Goal: Task Accomplishment & Management: Manage account settings

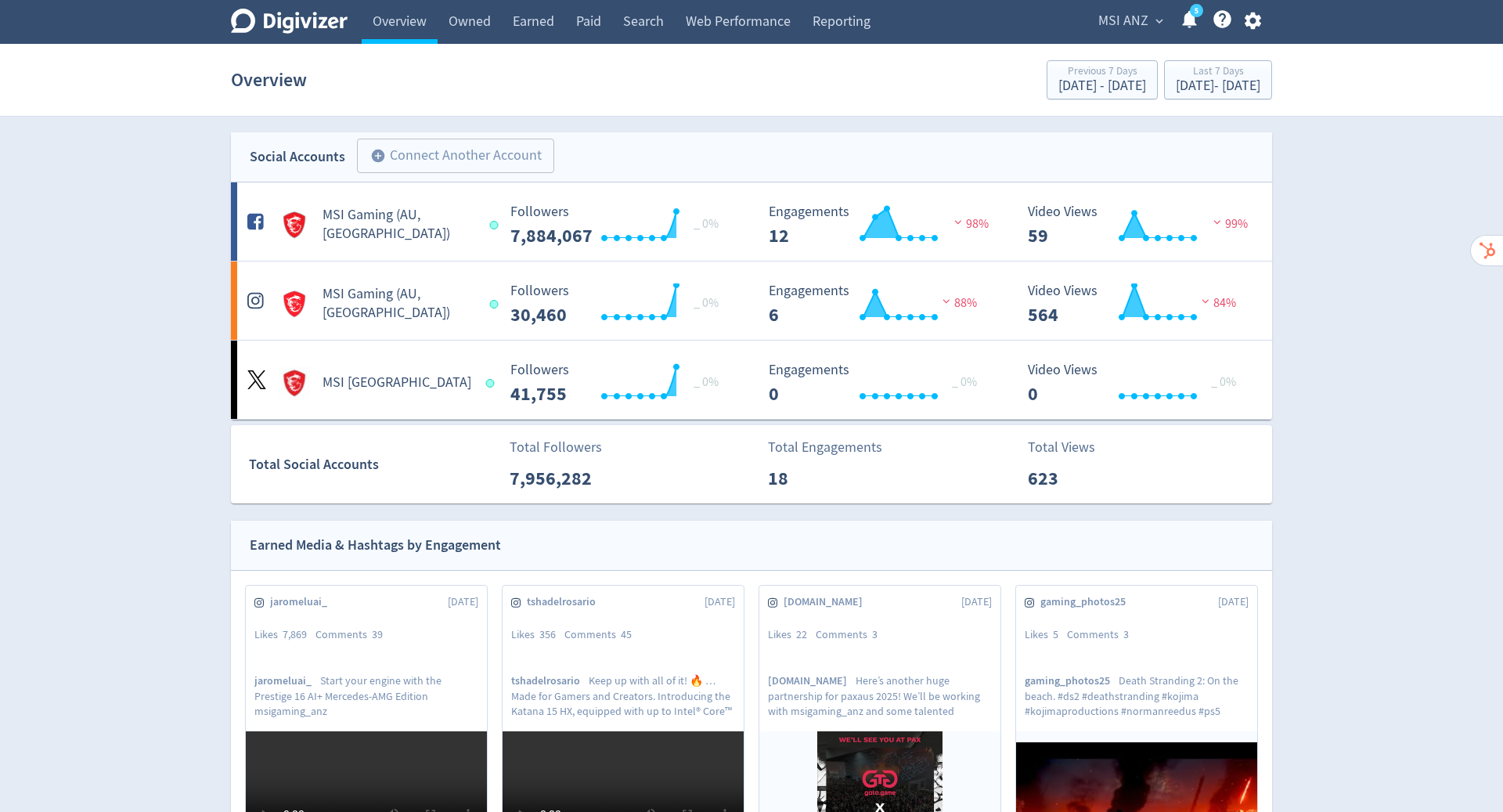
click at [1144, 24] on span "MSI ANZ" at bounding box center [1124, 21] width 50 height 25
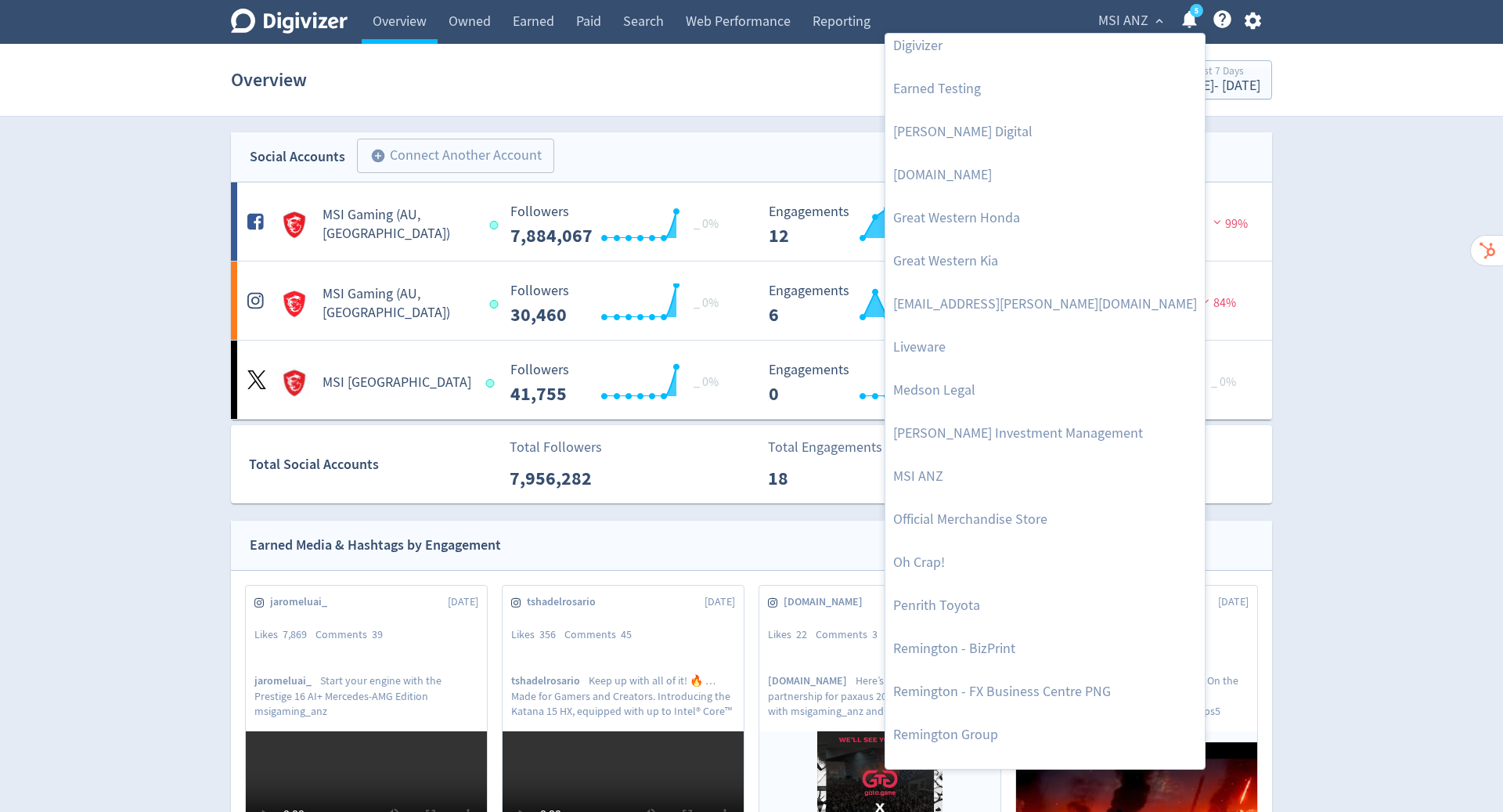
scroll to position [399, 0]
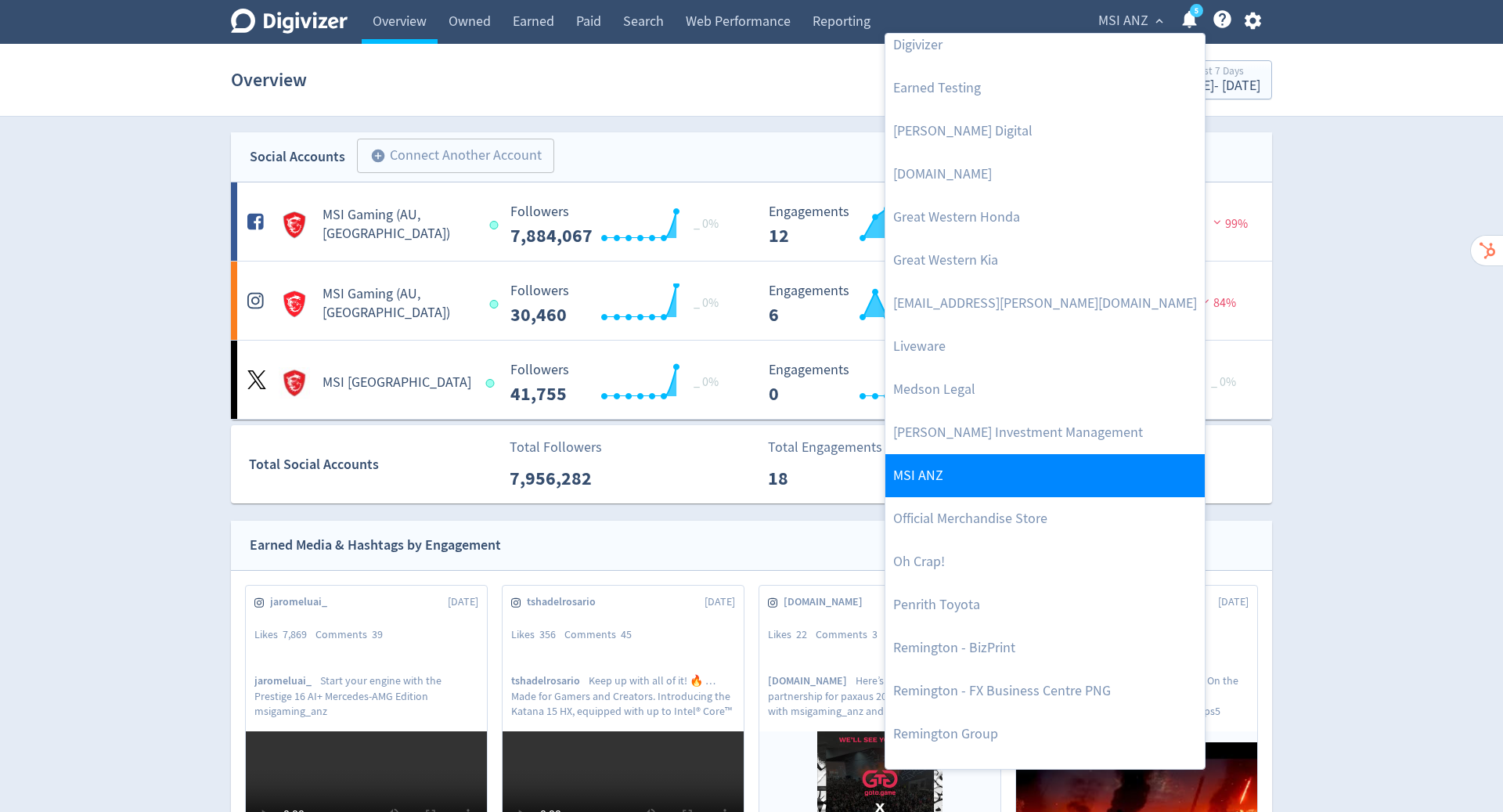
click at [1004, 479] on link "MSI ANZ" at bounding box center [1045, 476] width 319 height 43
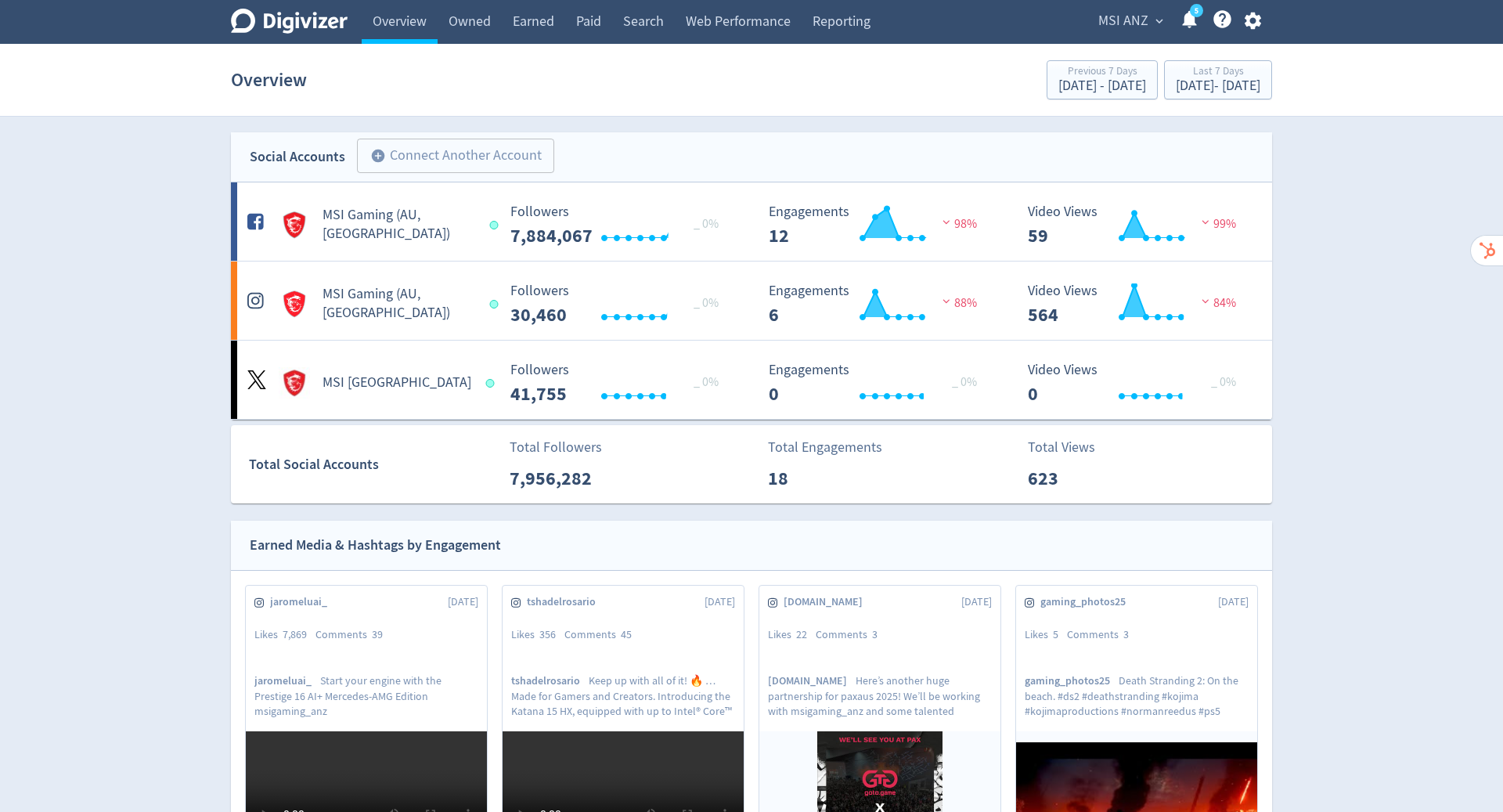
click at [1136, 16] on span "MSI ANZ" at bounding box center [1124, 21] width 50 height 25
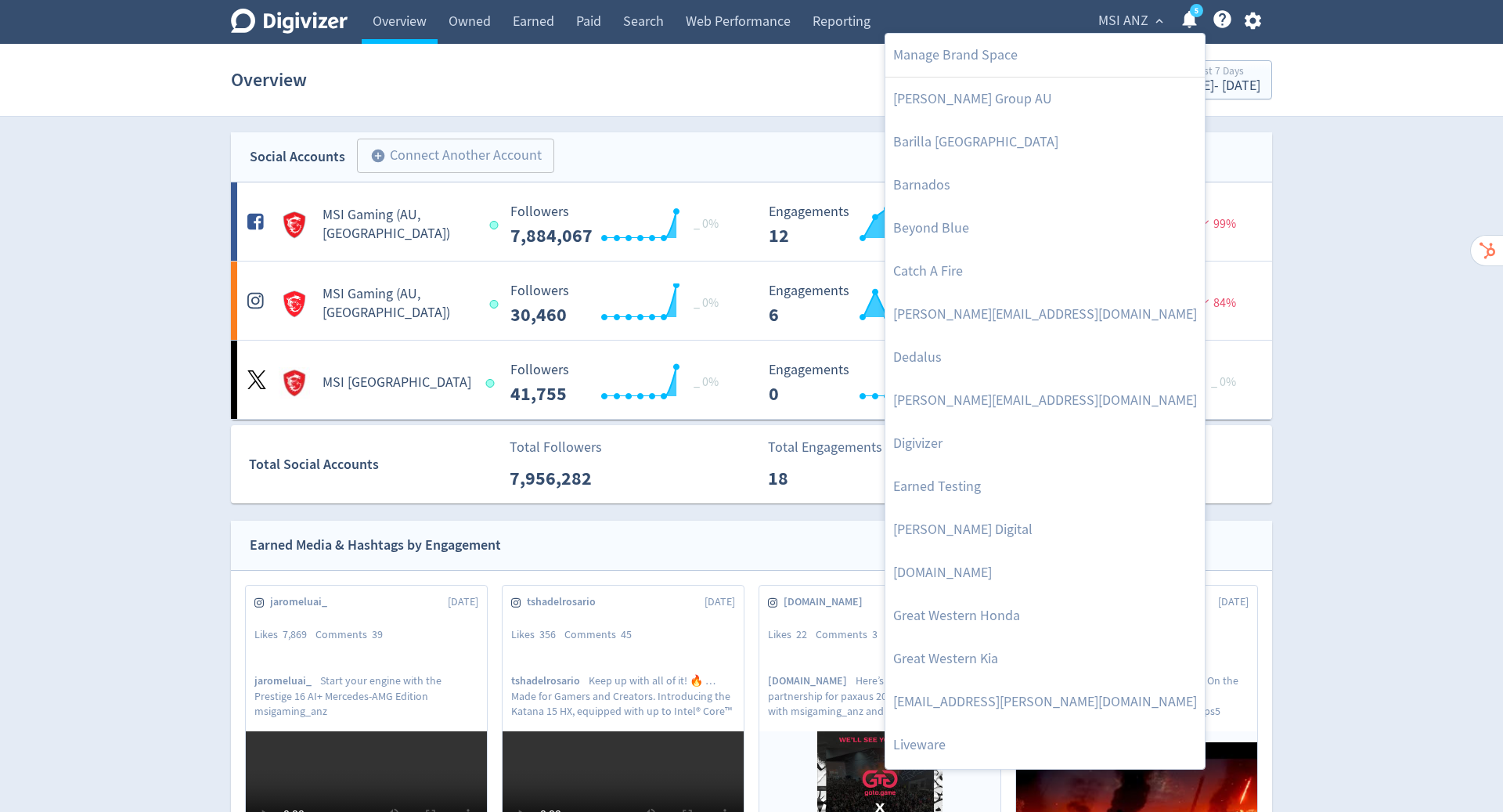
click at [1410, 219] on div at bounding box center [752, 406] width 1503 height 812
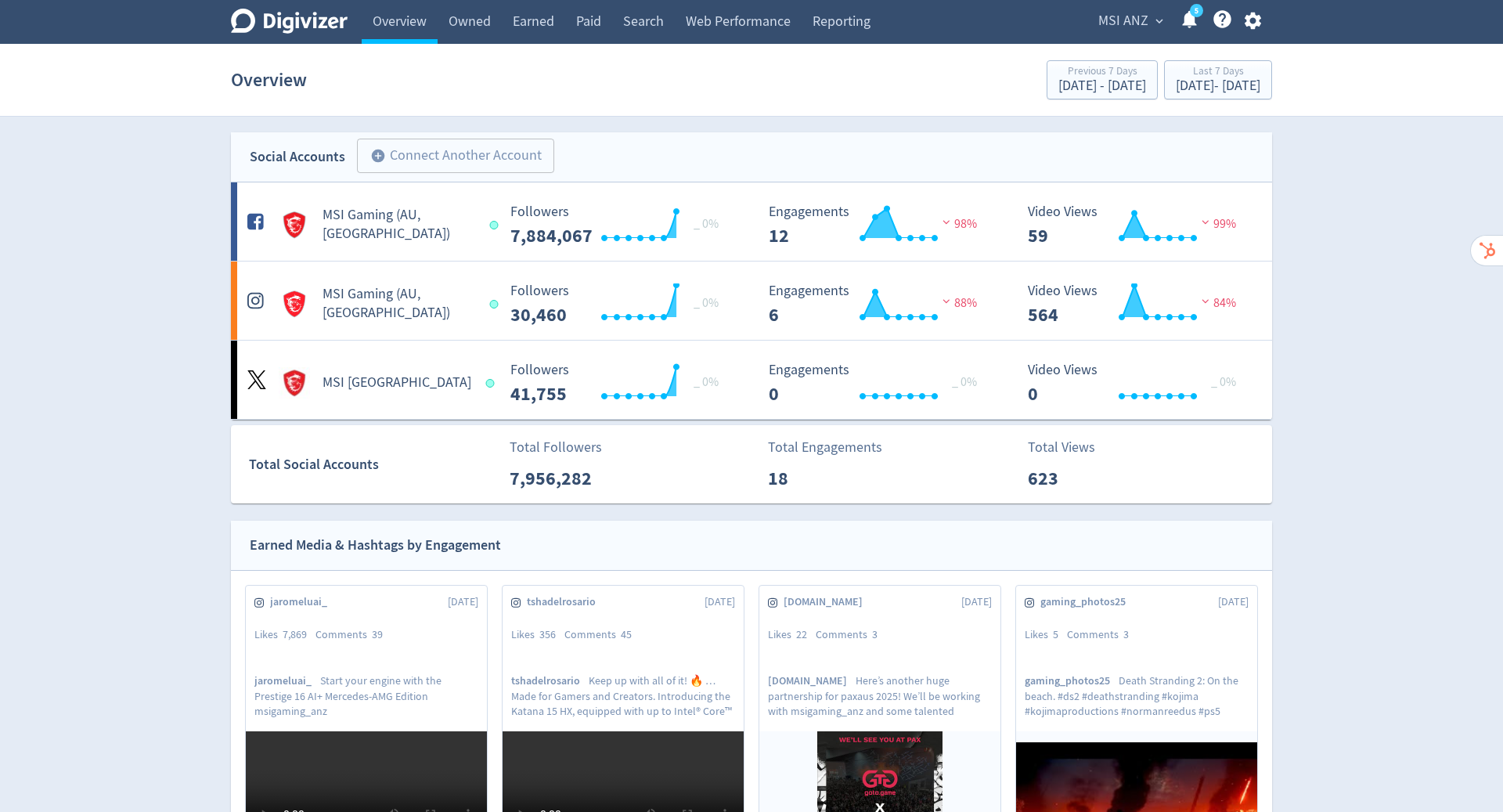
click at [1252, 22] on icon "button" at bounding box center [1253, 21] width 22 height 22
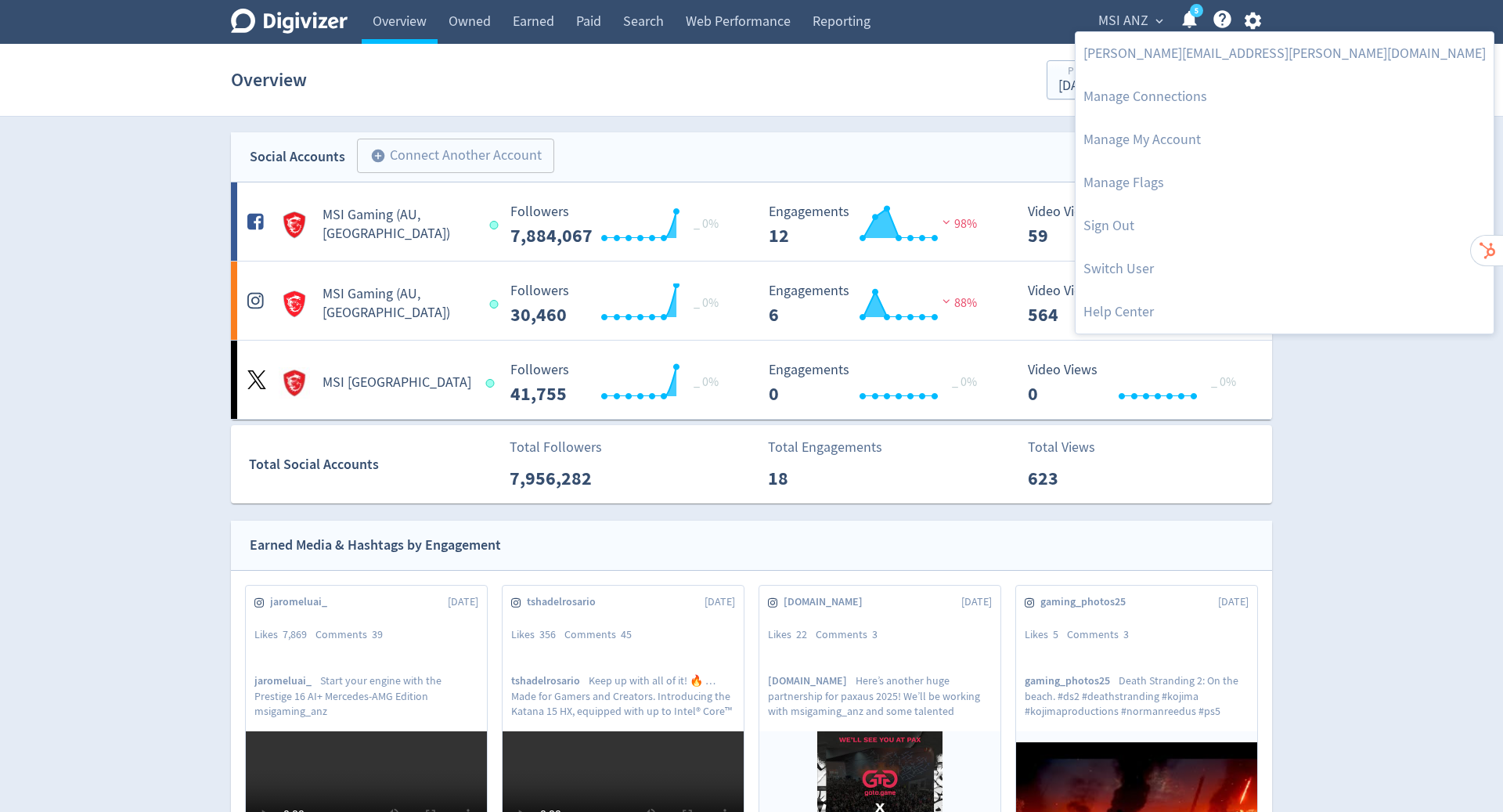
click at [1133, 31] on div at bounding box center [752, 406] width 1503 height 812
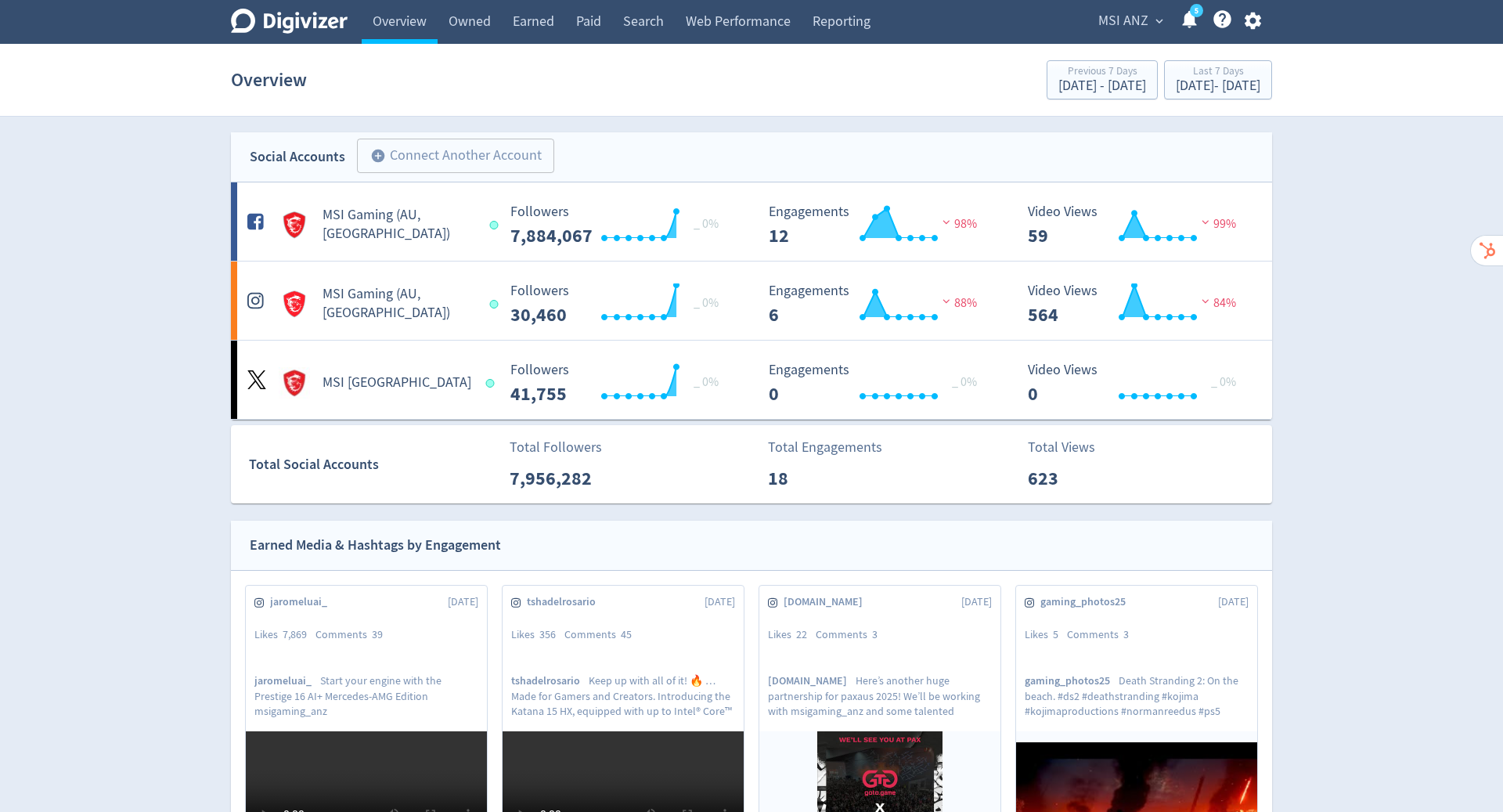
click at [1134, 20] on span "MSI ANZ" at bounding box center [1124, 21] width 50 height 25
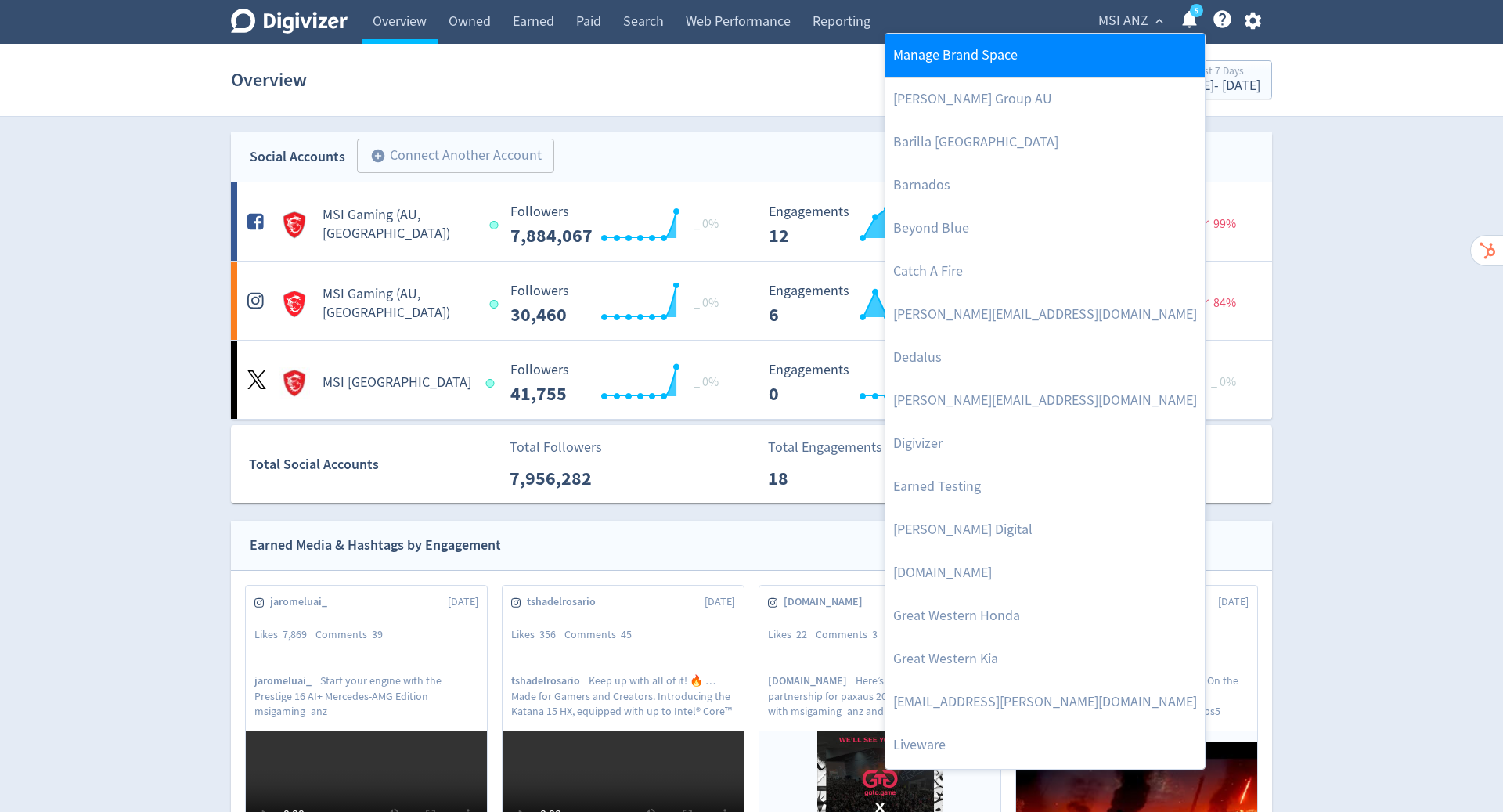
click at [1112, 51] on link "Manage Brand Space" at bounding box center [1045, 56] width 319 height 43
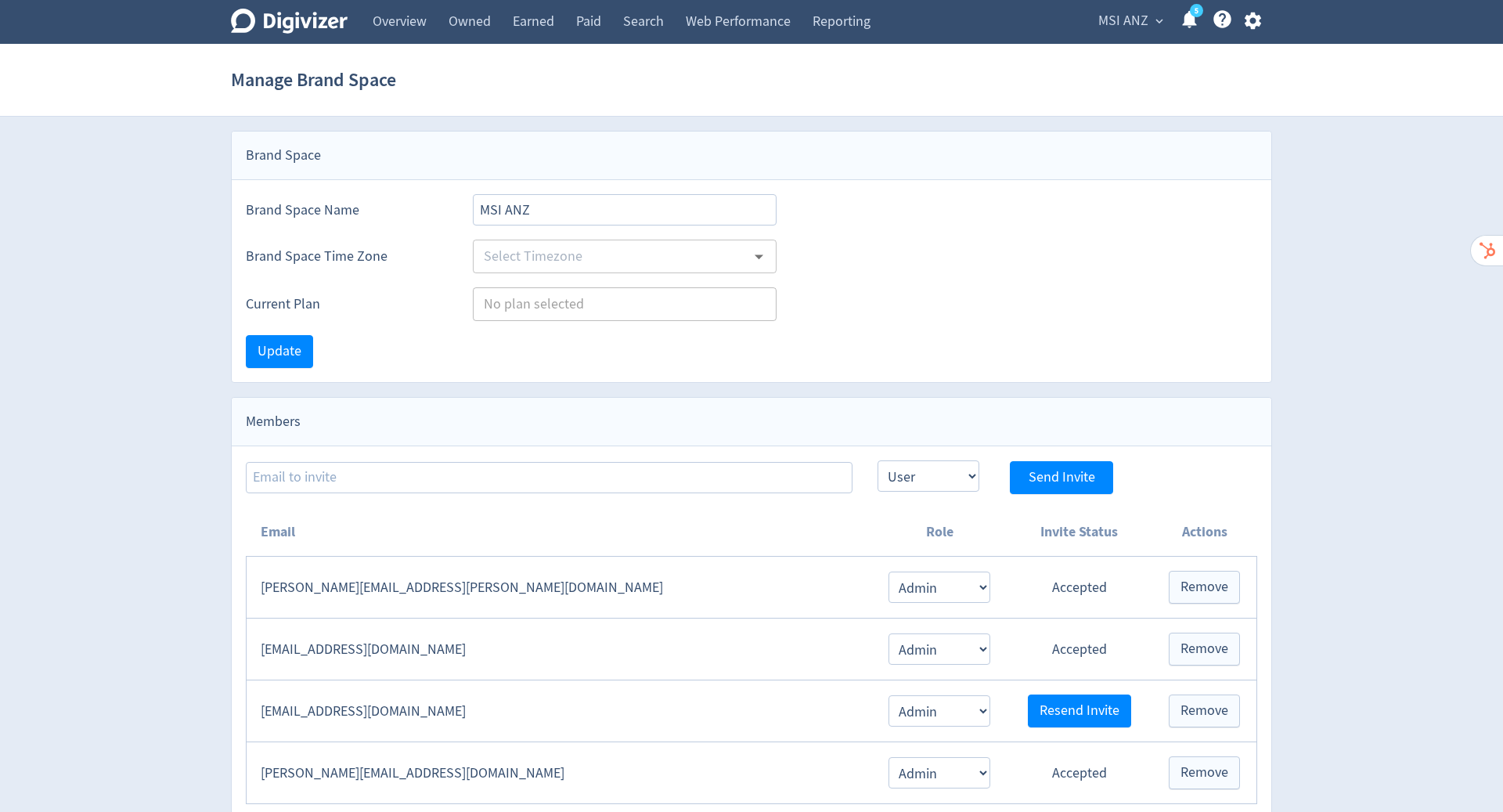
type input "Australia/Sydney"
type input "Brands"
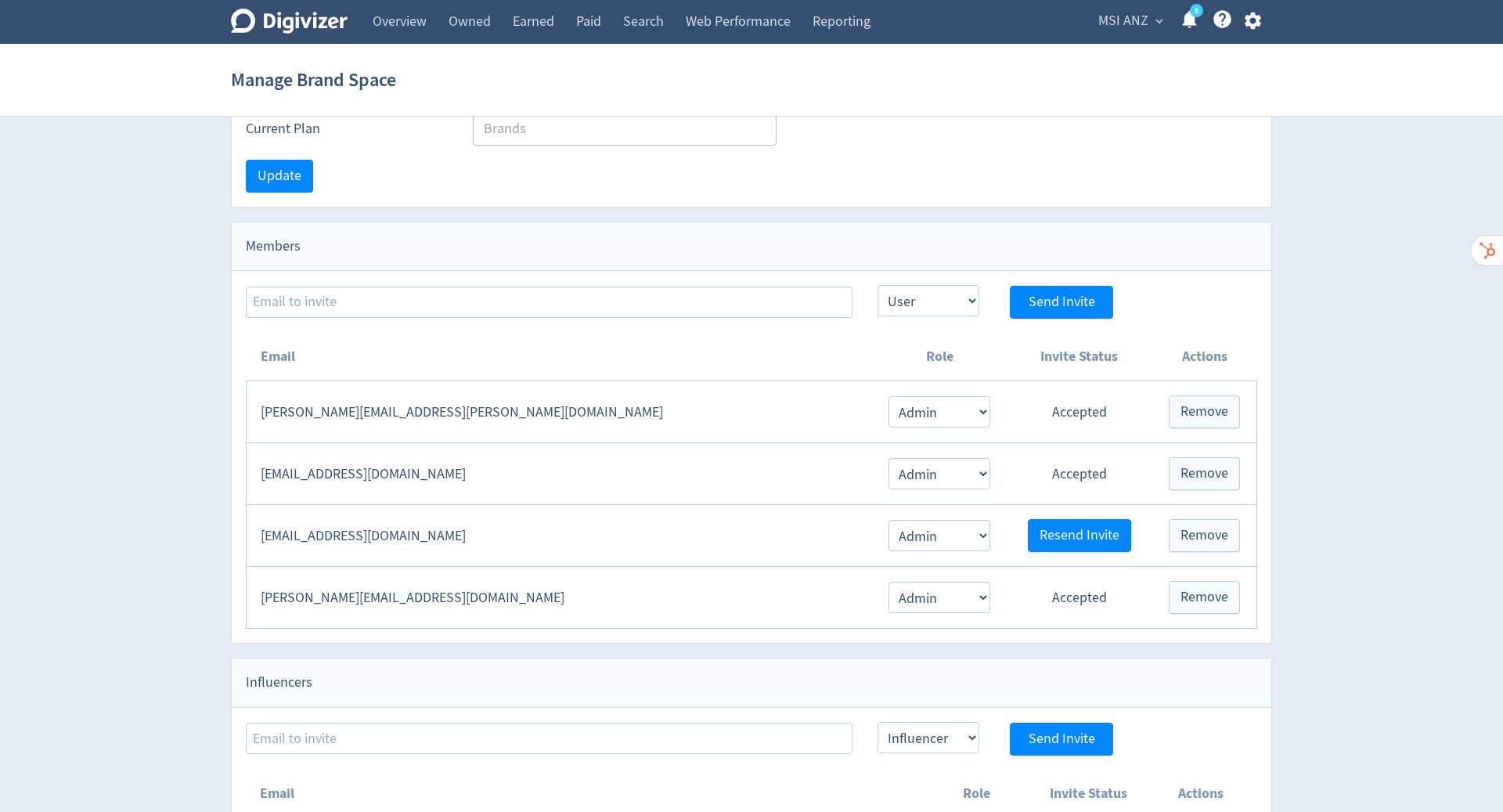
scroll to position [179, 0]
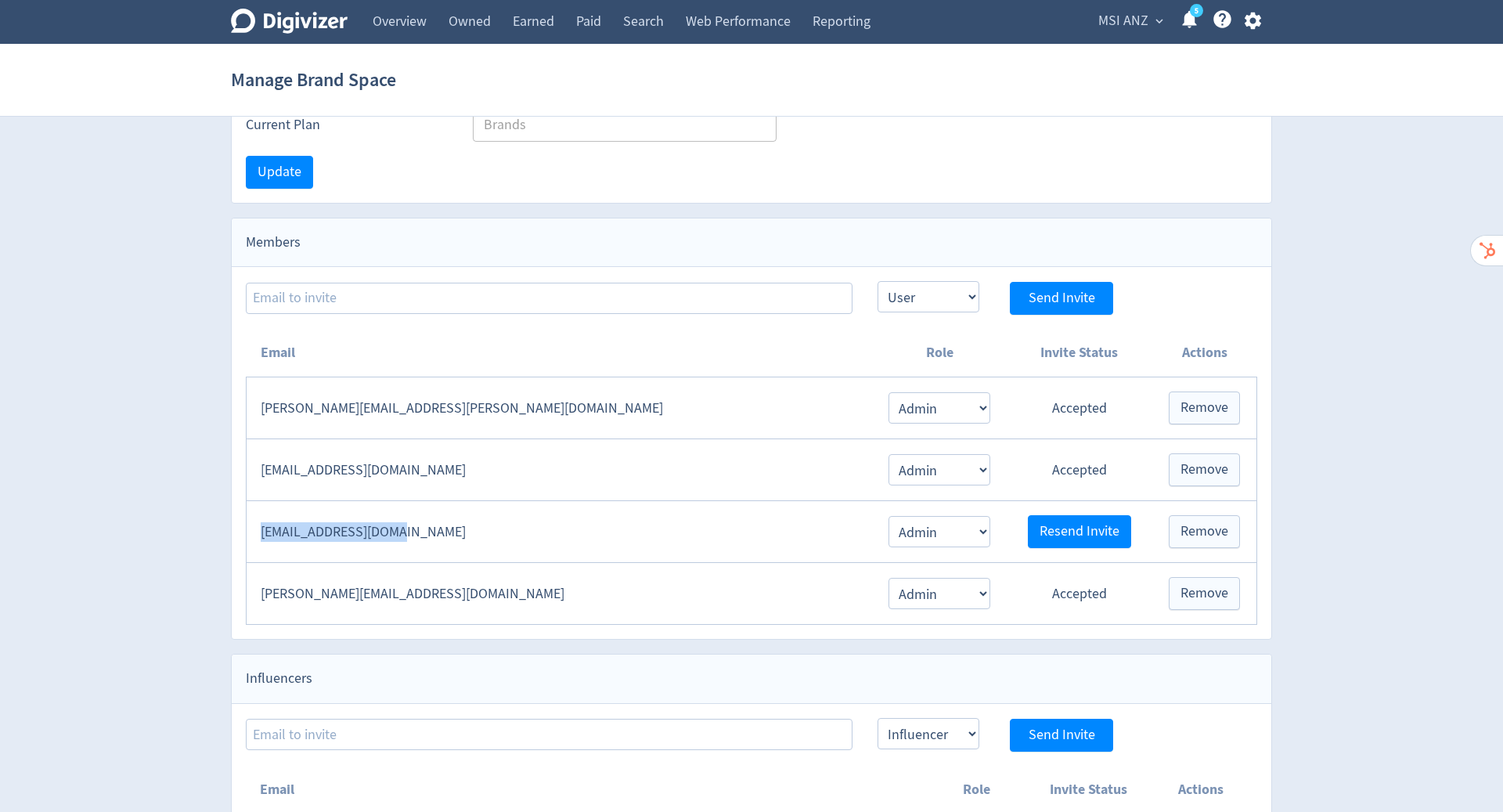
drag, startPoint x: 442, startPoint y: 534, endPoint x: 259, endPoint y: 529, distance: 183.1
click at [259, 529] on td "nickgeronimo@msi.com" at bounding box center [560, 532] width 626 height 62
copy td "nickgeronimo@msi.com"
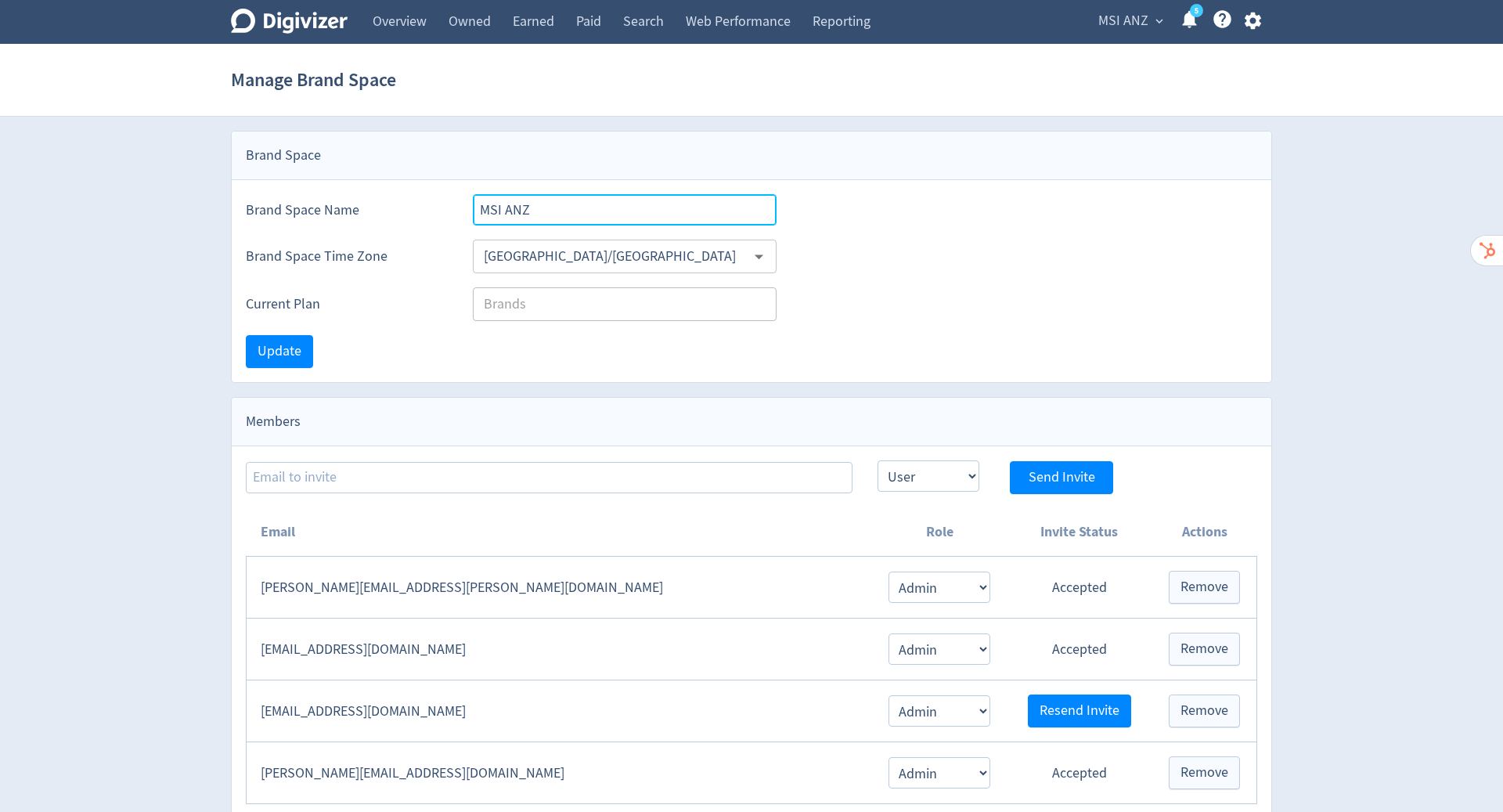
click at [490, 210] on input "MSI ANZ" at bounding box center [625, 210] width 304 height 31
click at [935, 239] on div "Brand Space Time Zone Australia/Sydney ​" at bounding box center [752, 256] width 1012 height 34
click at [1148, 22] on span "MSI ANZ" at bounding box center [1124, 21] width 50 height 25
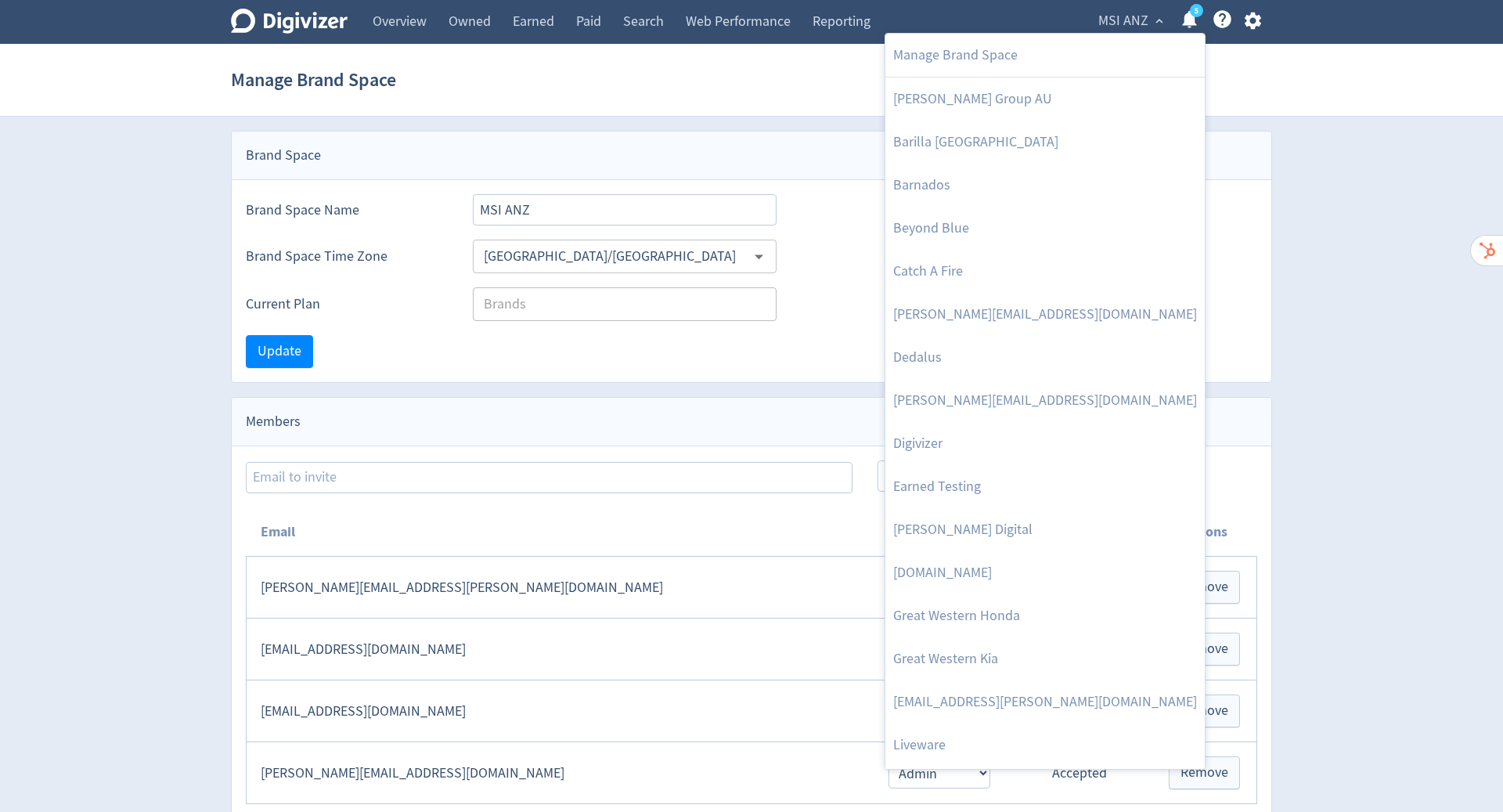
click at [1302, 199] on div at bounding box center [752, 406] width 1503 height 812
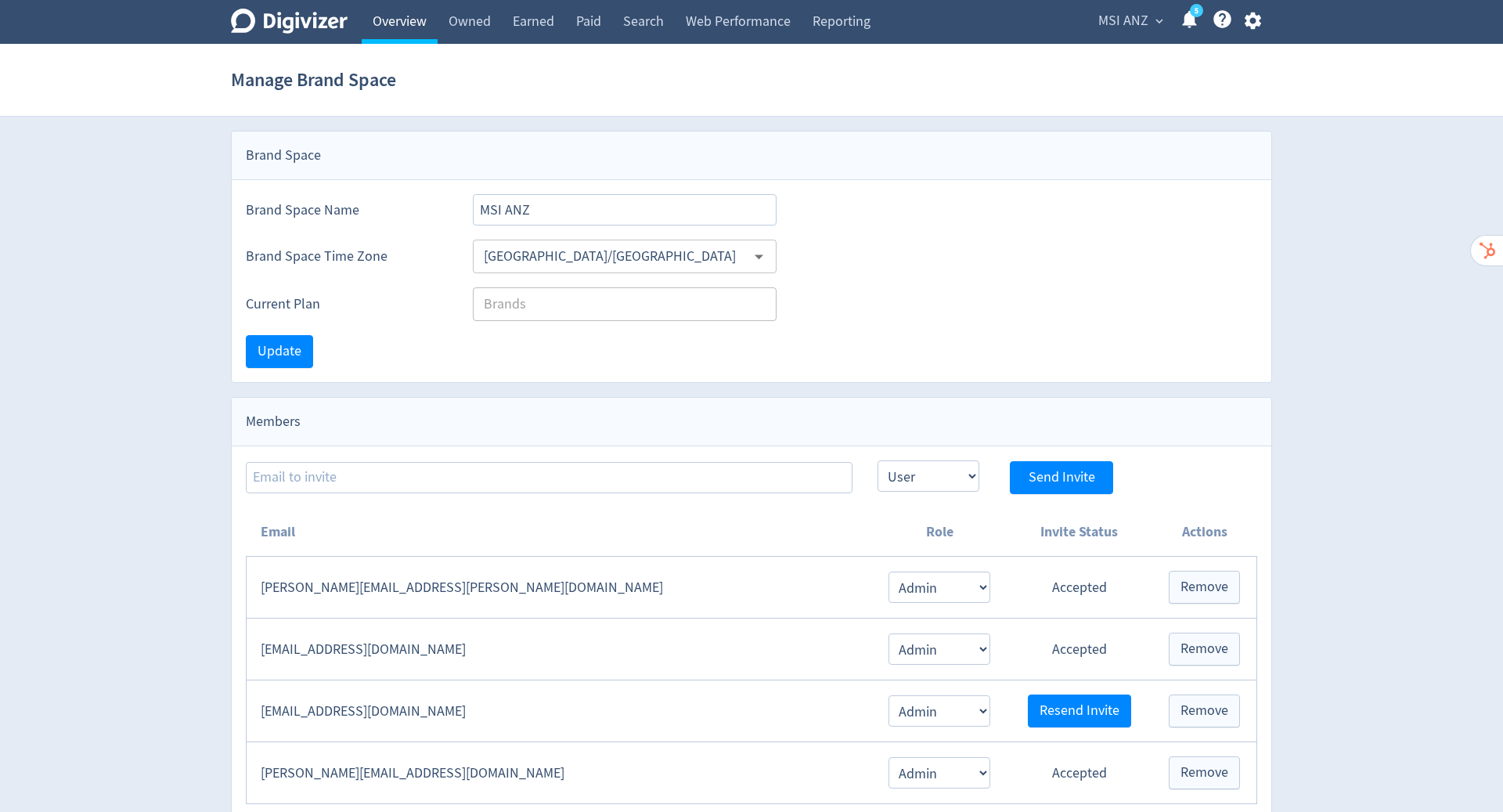
click at [414, 22] on link "Overview" at bounding box center [399, 22] width 76 height 44
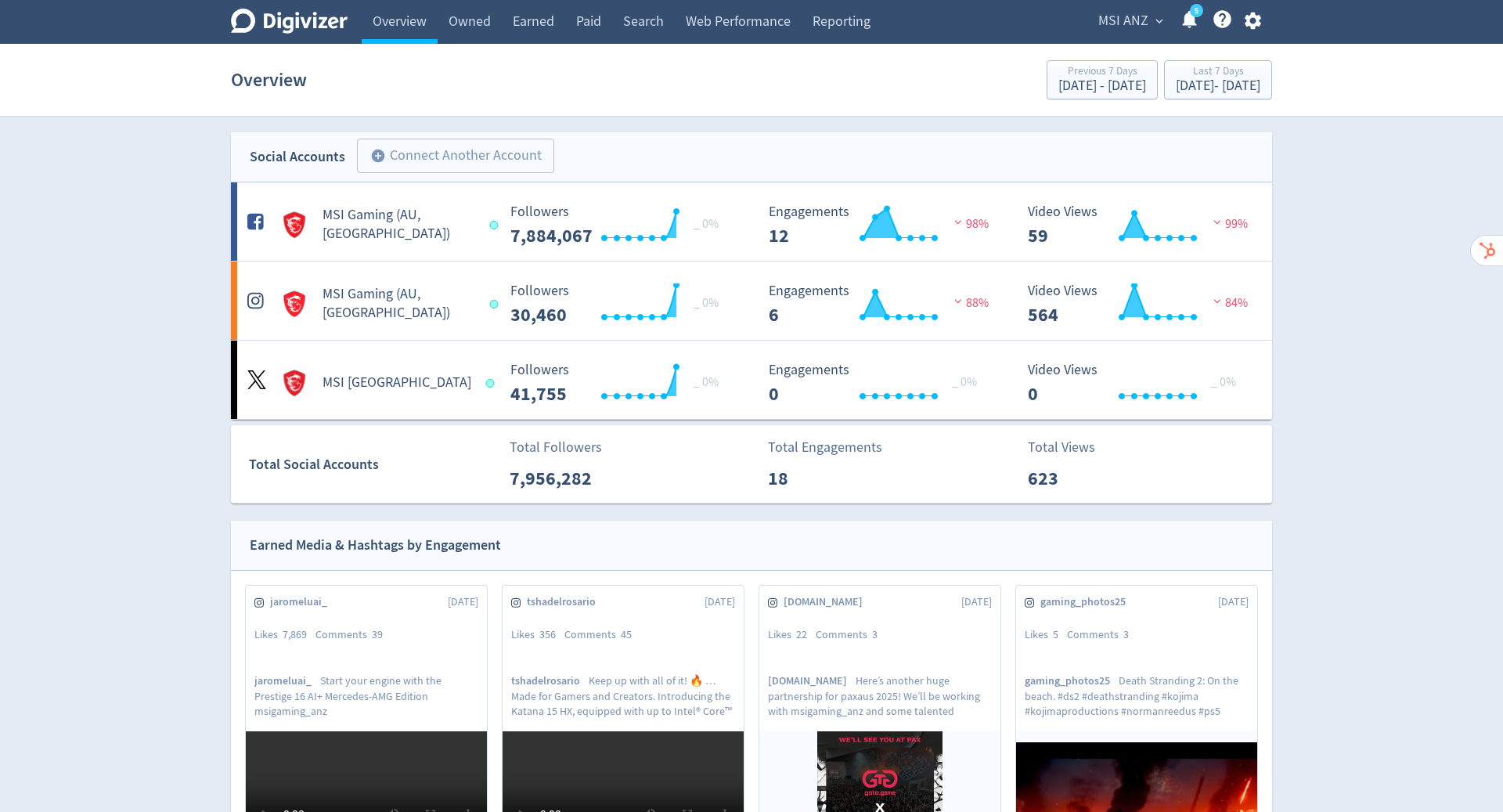
click at [1133, 22] on span "MSI ANZ" at bounding box center [1124, 21] width 50 height 25
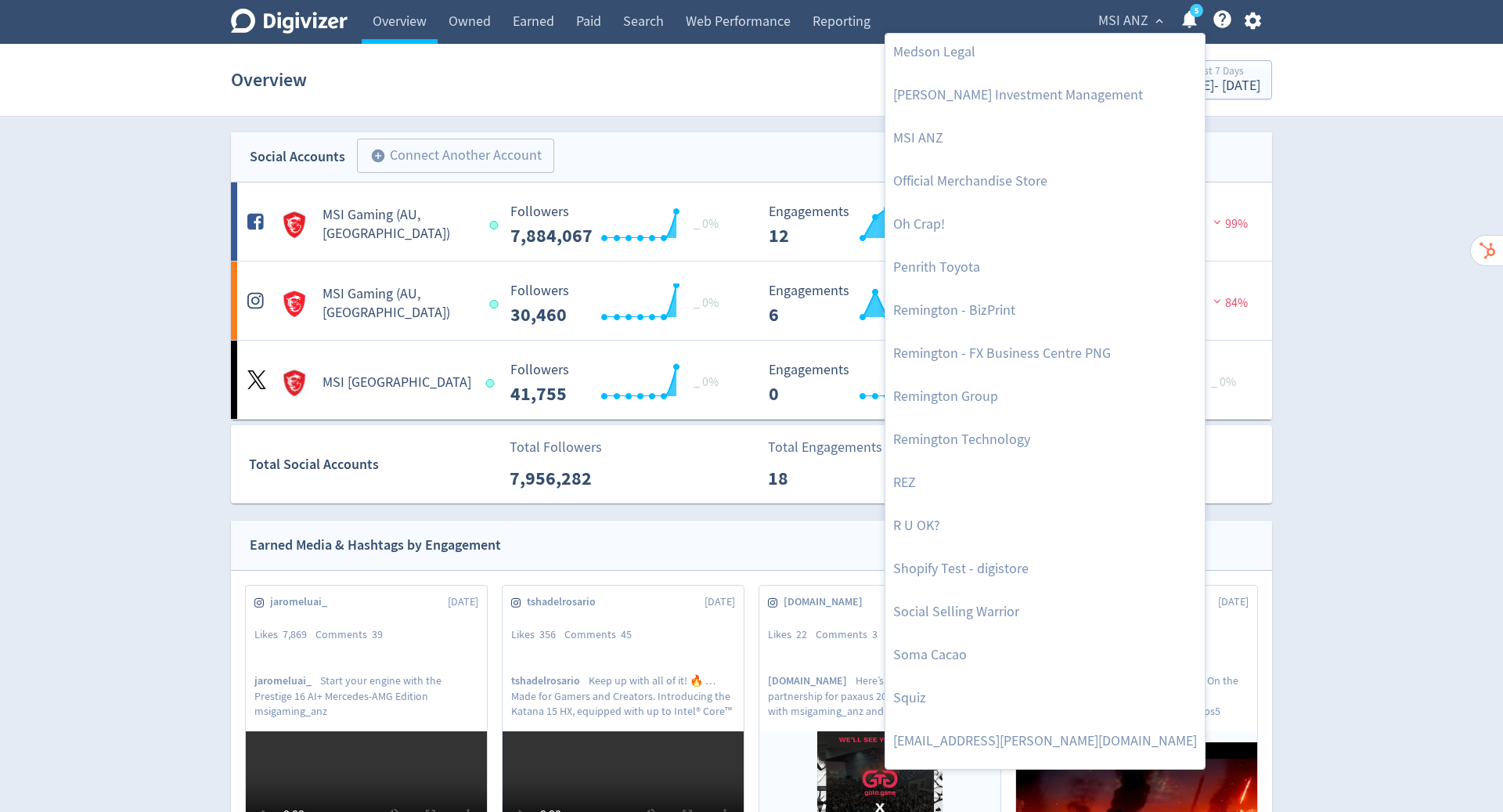
scroll to position [858, 0]
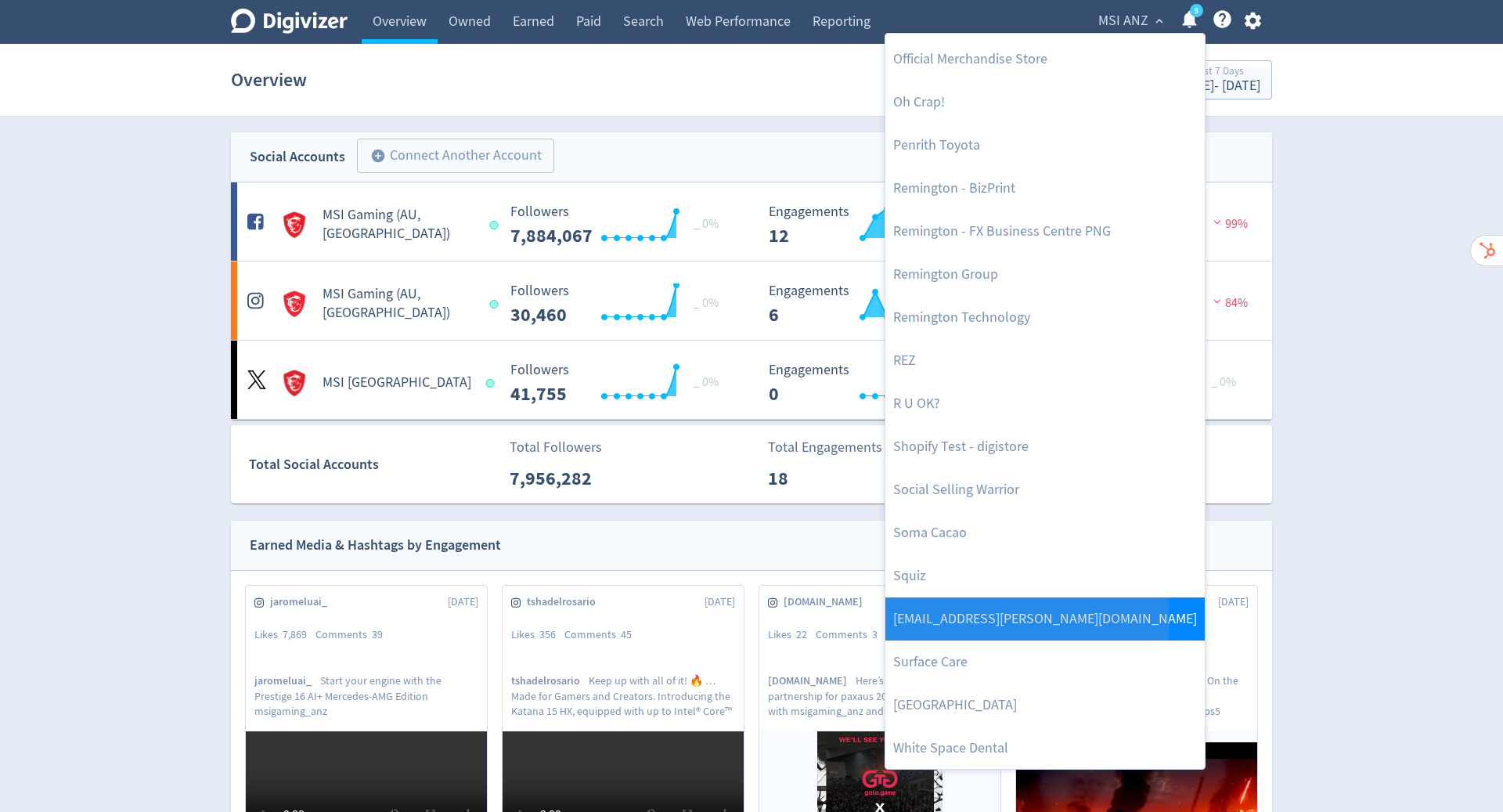
click at [983, 621] on link "stella.huang@gigabyte.com" at bounding box center [1045, 619] width 319 height 43
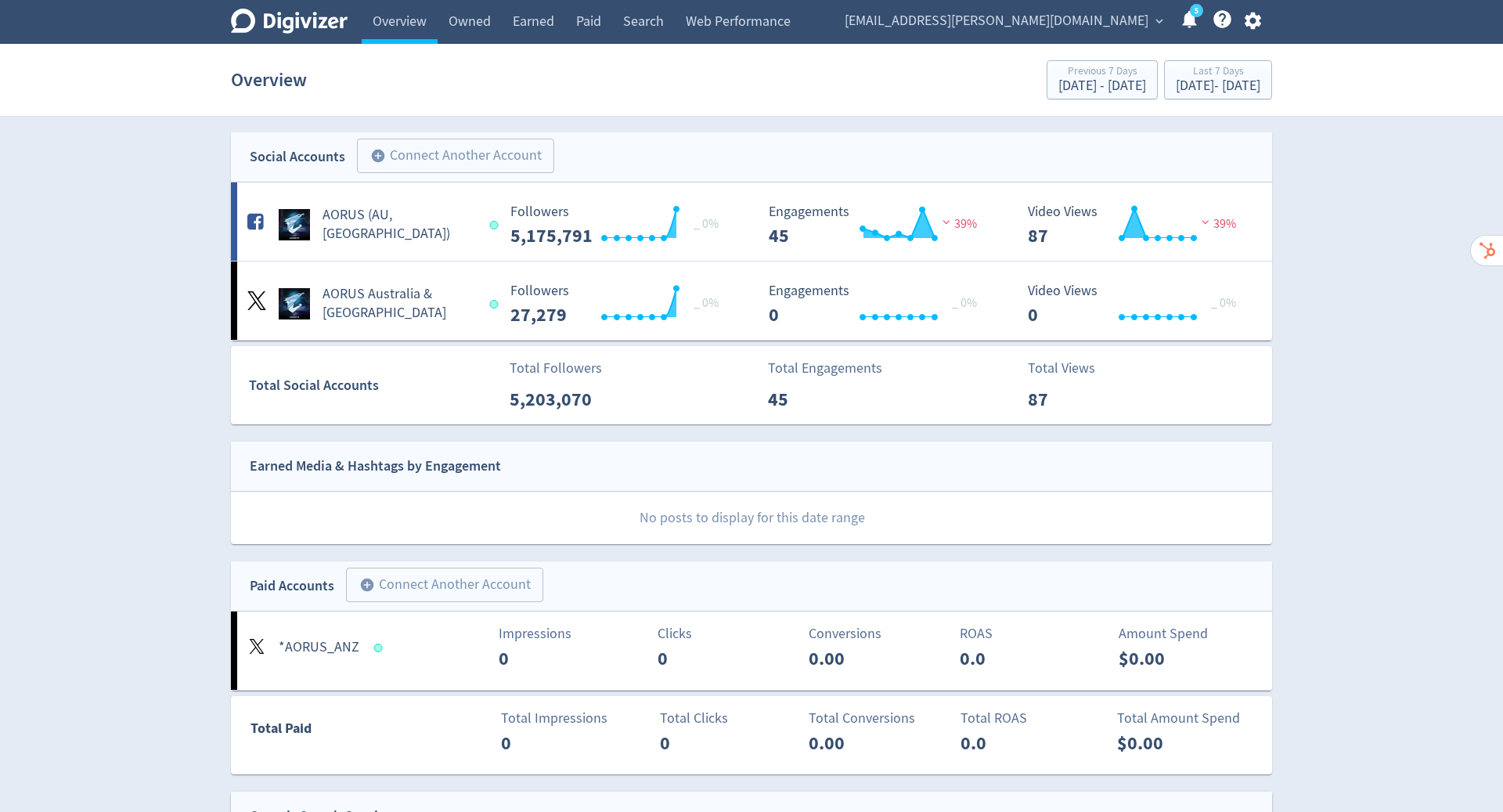
click at [1036, 27] on span "stella.huang@gigabyte.com" at bounding box center [996, 21] width 304 height 25
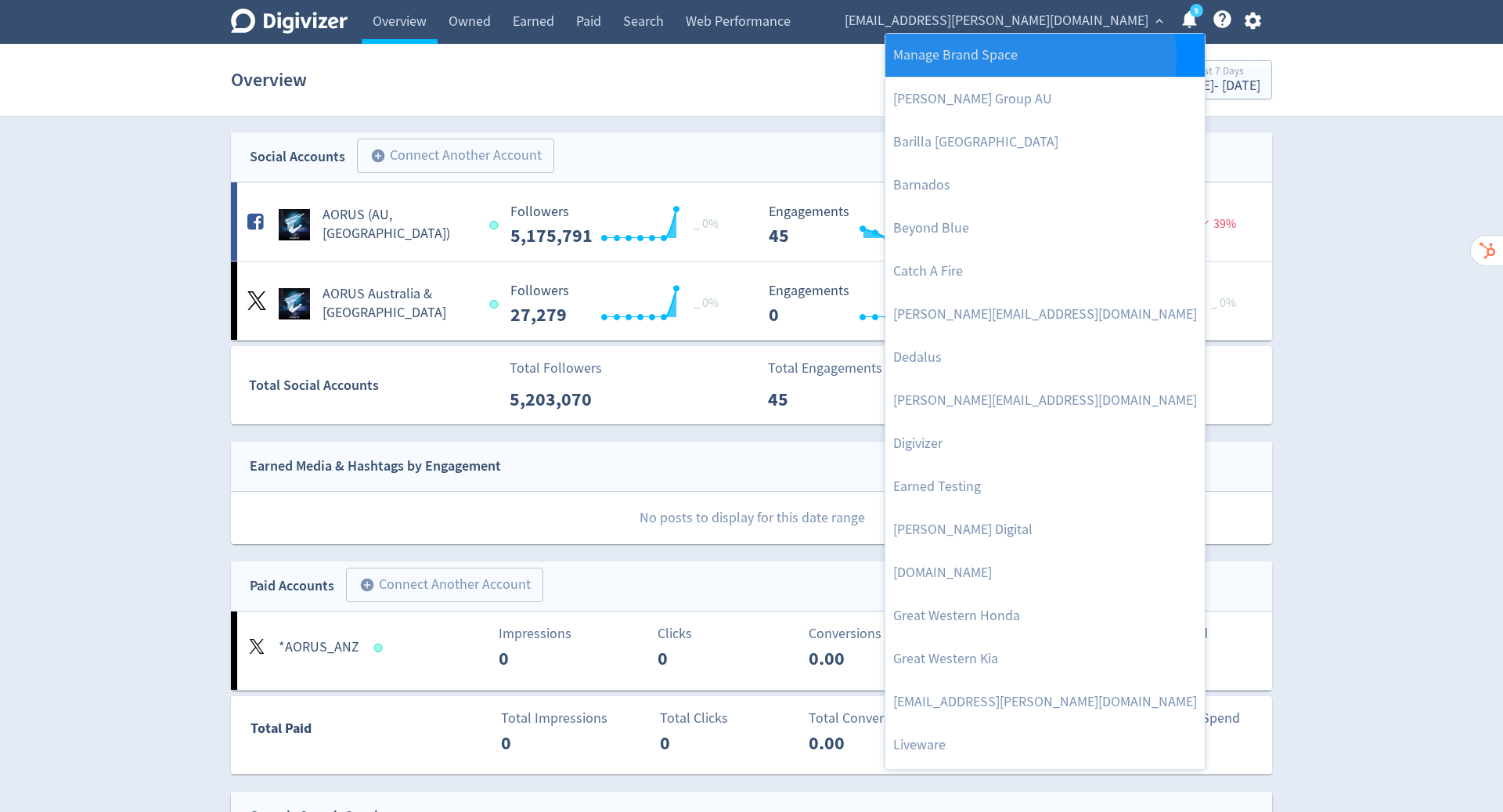
click at [1029, 57] on link "Manage Brand Space" at bounding box center [1045, 56] width 319 height 43
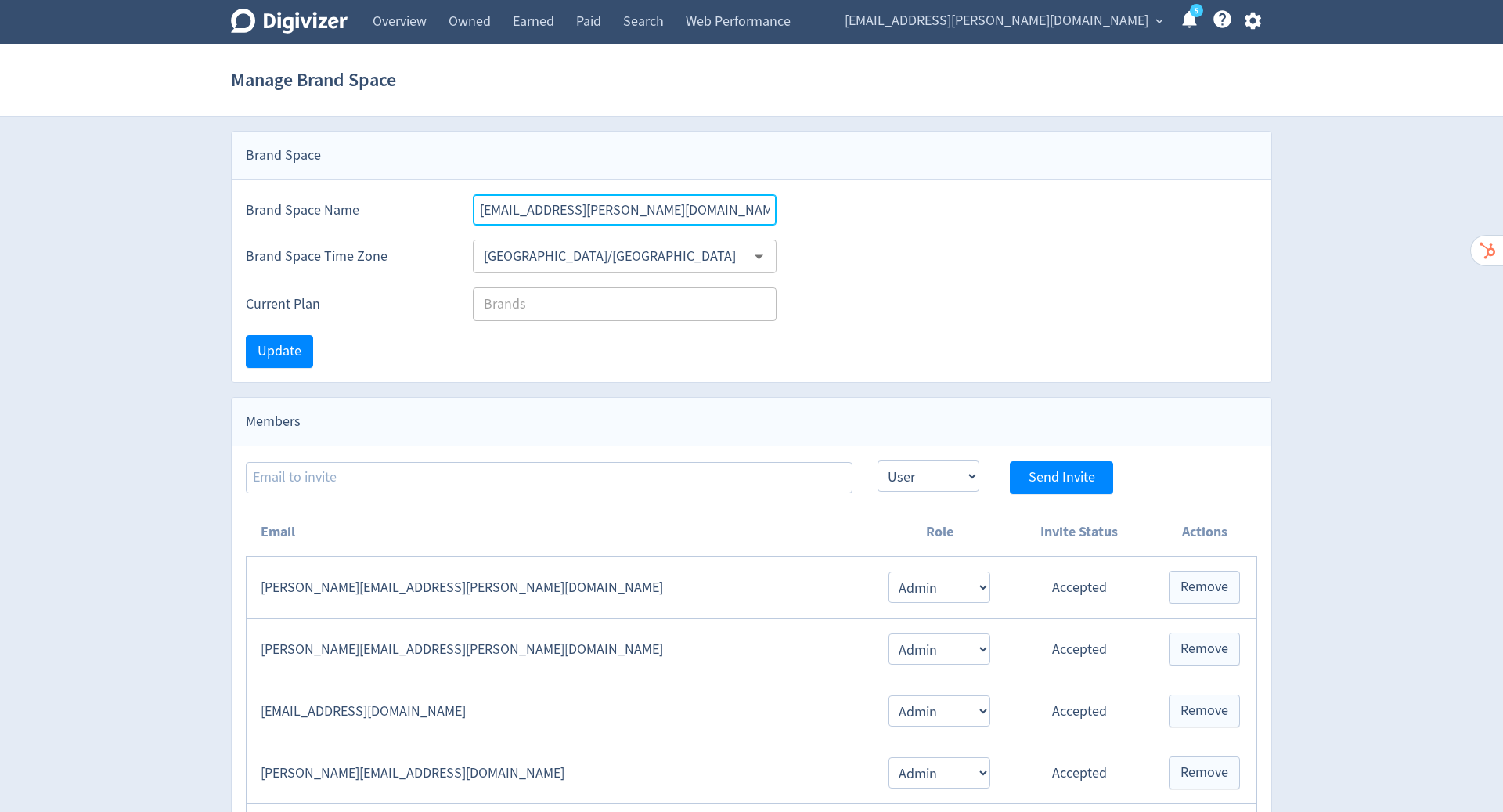
drag, startPoint x: 651, startPoint y: 211, endPoint x: 437, endPoint y: 163, distance: 219.3
click at [437, 163] on div "Brand Space Brand Space Name stella.huang@gigabyte.com Brand Space Time Zone Au…" at bounding box center [752, 257] width 1041 height 252
type input "AORUS ANZ"
click at [291, 345] on span "Update" at bounding box center [279, 351] width 44 height 14
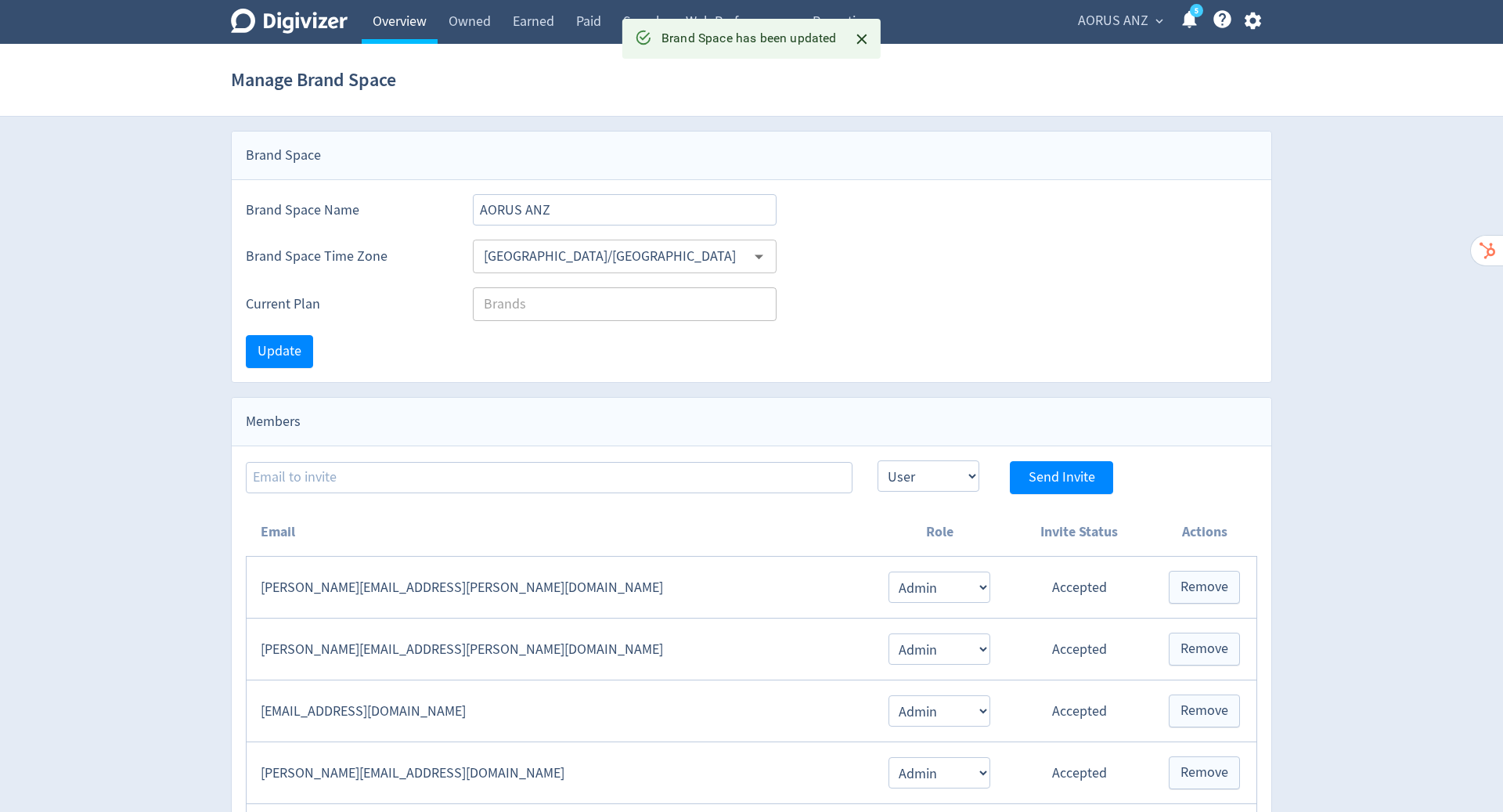
click at [404, 31] on link "Overview" at bounding box center [399, 22] width 76 height 44
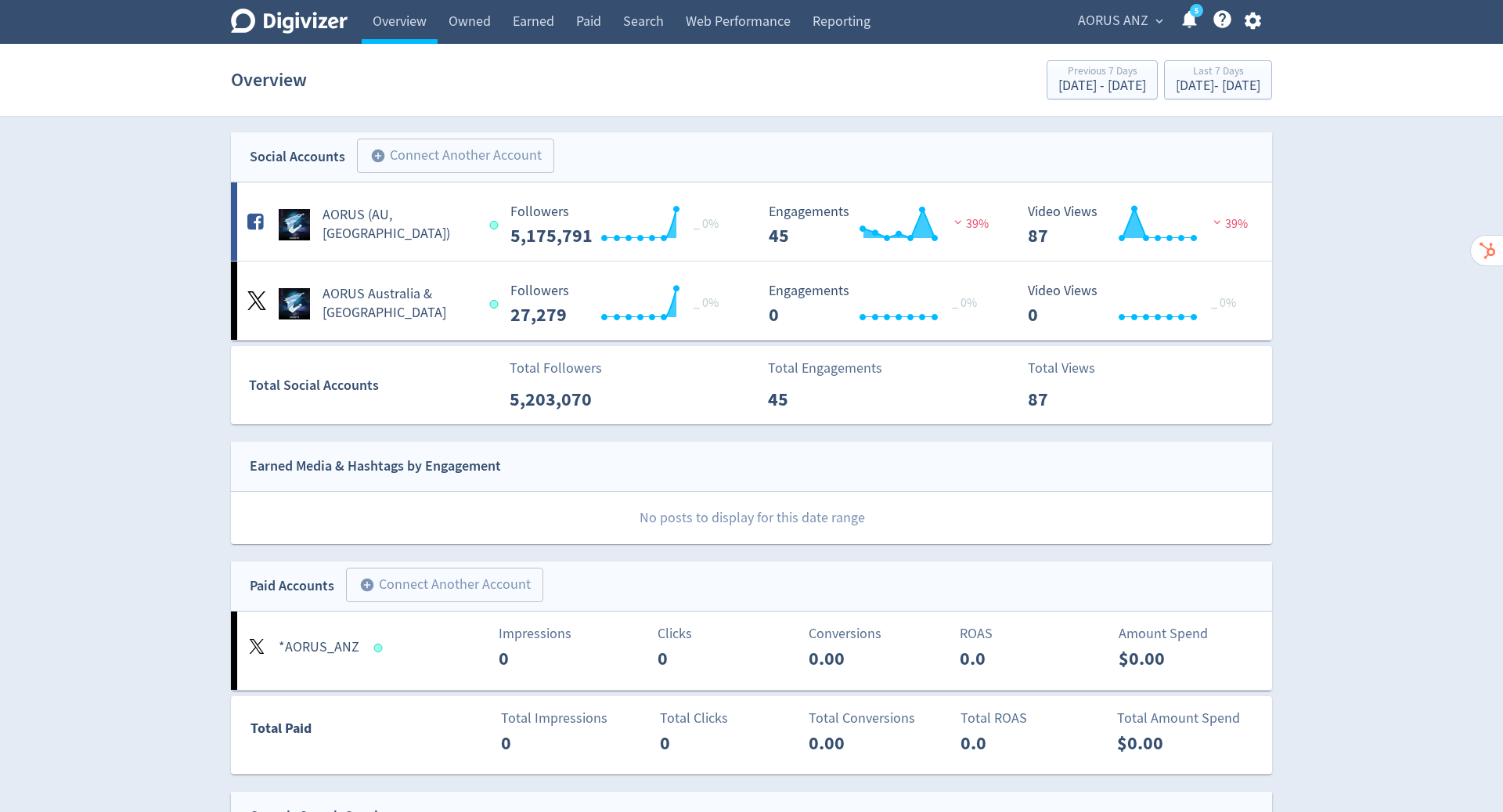
click at [1119, 23] on span "AORUS ANZ" at bounding box center [1113, 21] width 70 height 25
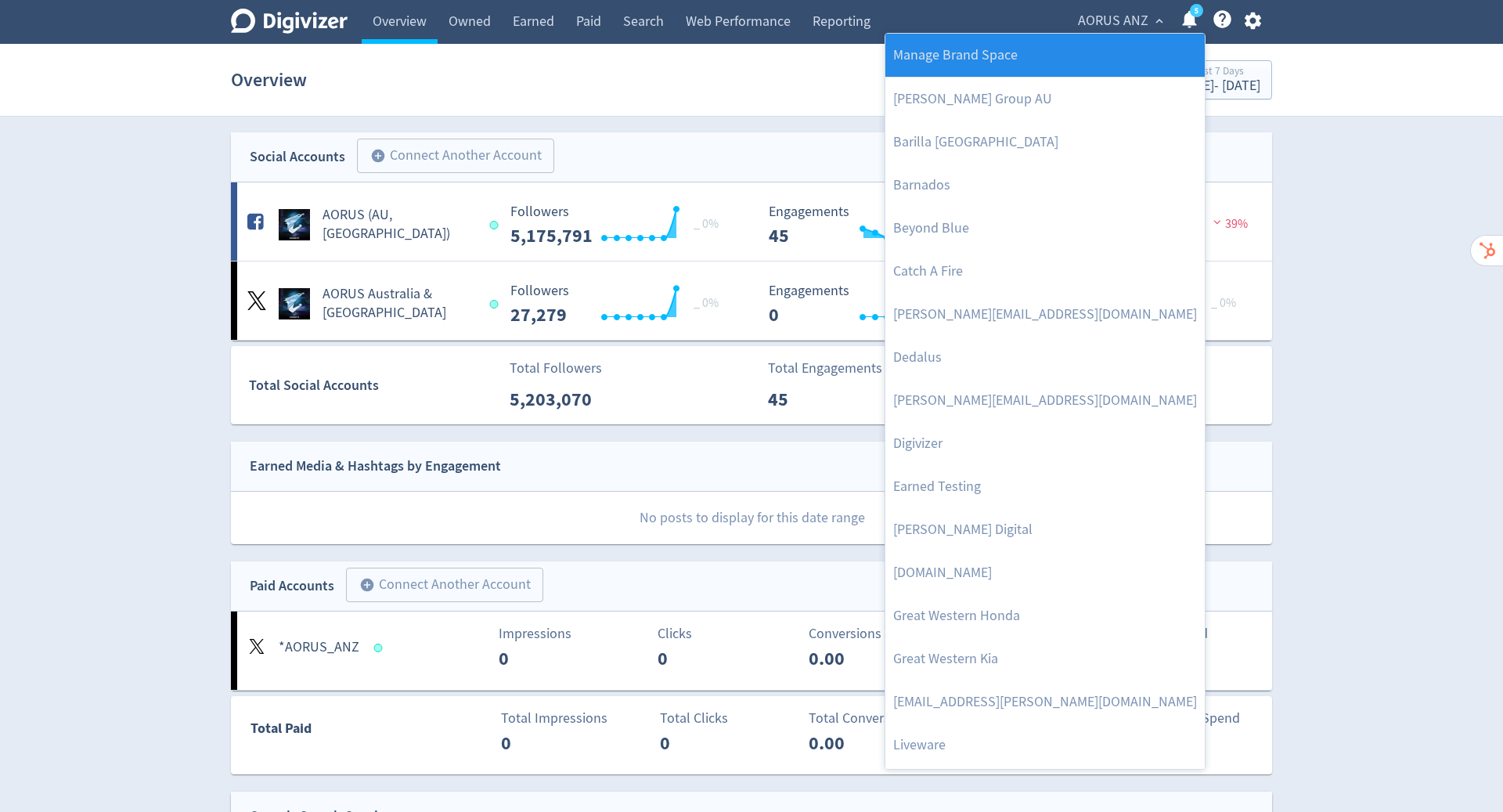
click at [1069, 64] on link "Manage Brand Space" at bounding box center [1045, 56] width 319 height 43
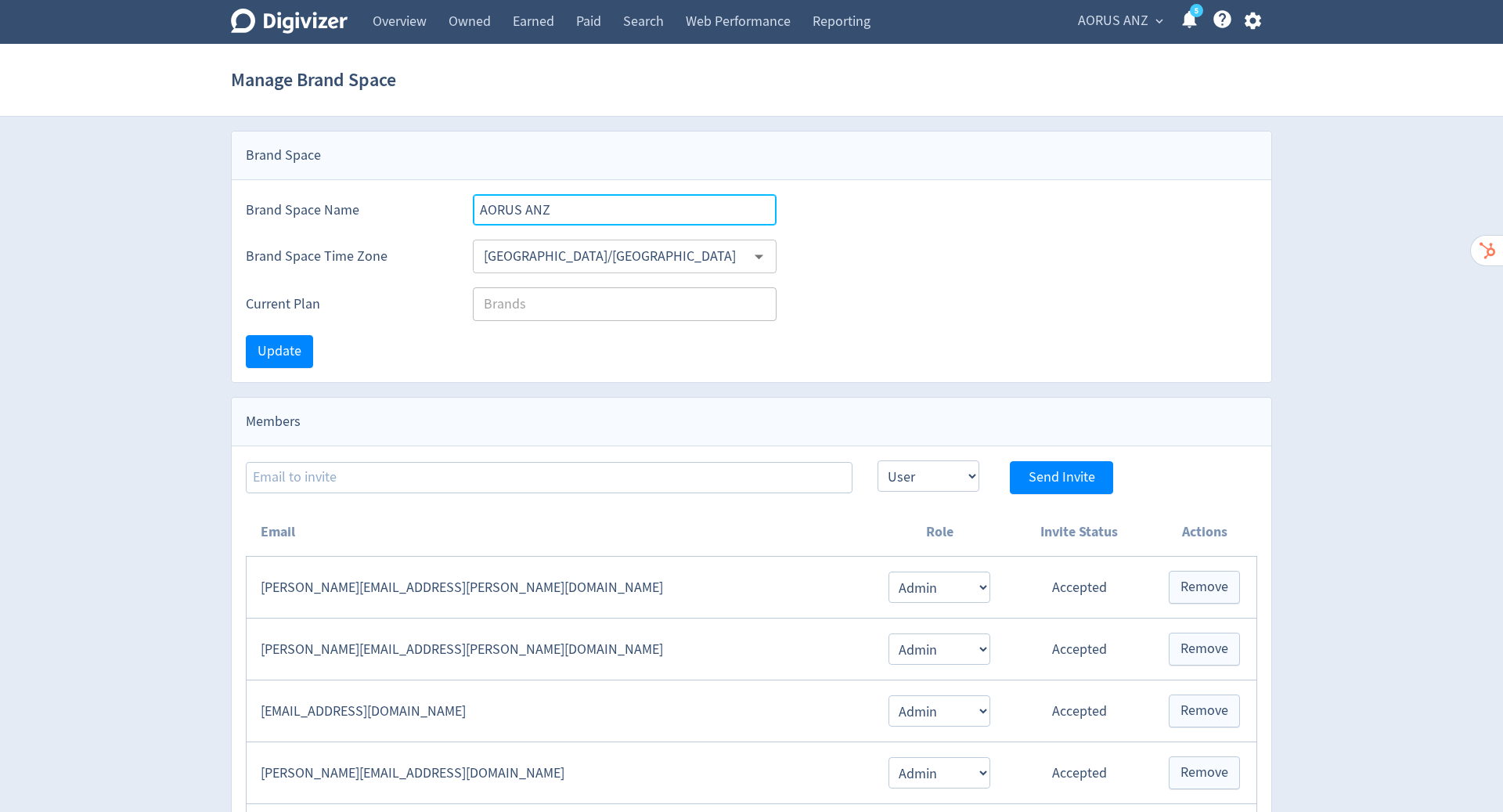
click at [580, 206] on input "AORUS ANZ" at bounding box center [625, 210] width 304 height 31
drag, startPoint x: 580, startPoint y: 206, endPoint x: 452, endPoint y: 181, distance: 130.4
click at [452, 181] on div "Brand Space Name AORUS ANZ" at bounding box center [752, 202] width 1040 height 46
click at [398, 17] on link "Overview" at bounding box center [399, 22] width 76 height 44
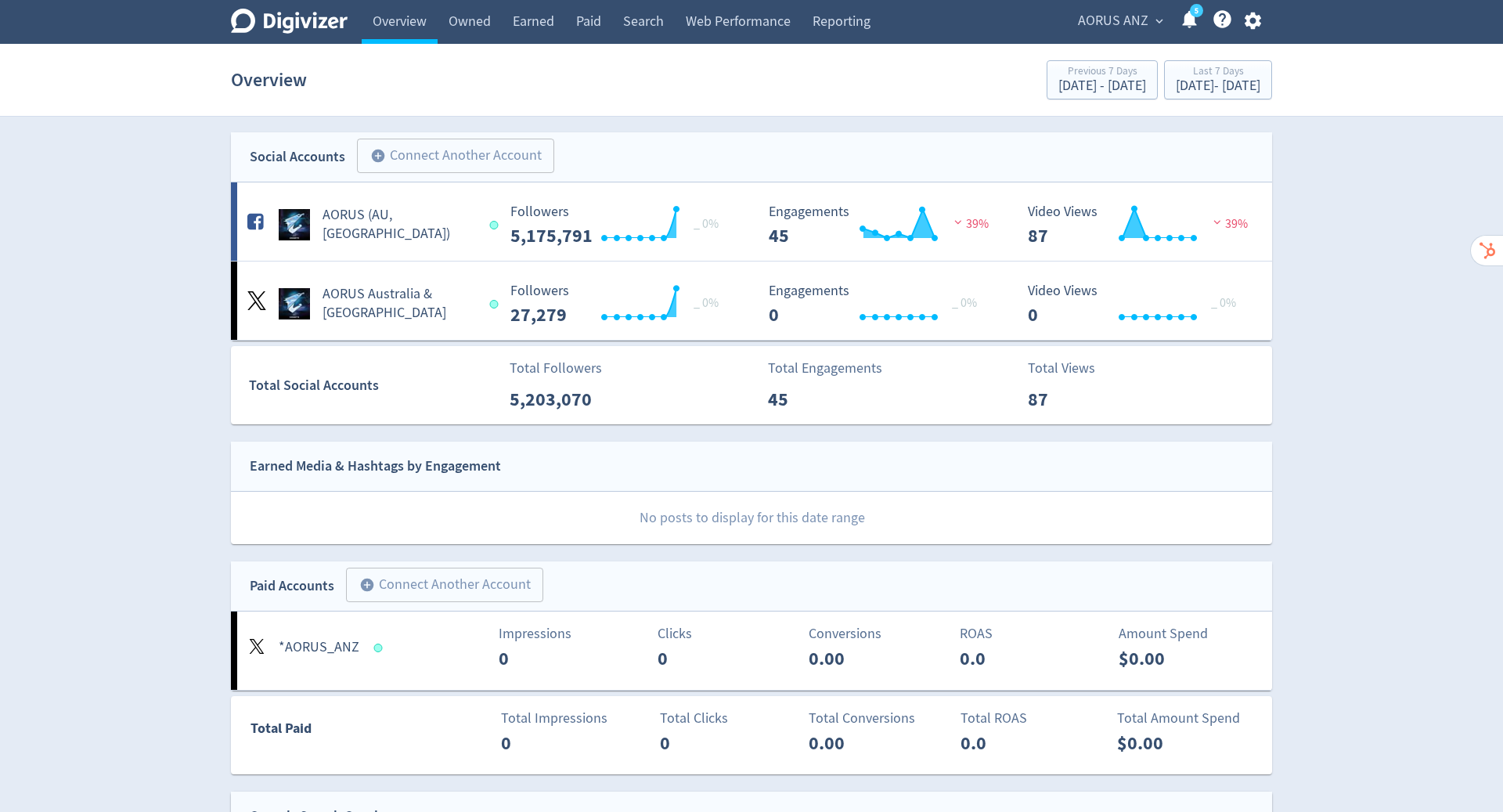
click at [1240, 22] on button "button" at bounding box center [1252, 21] width 39 height 22
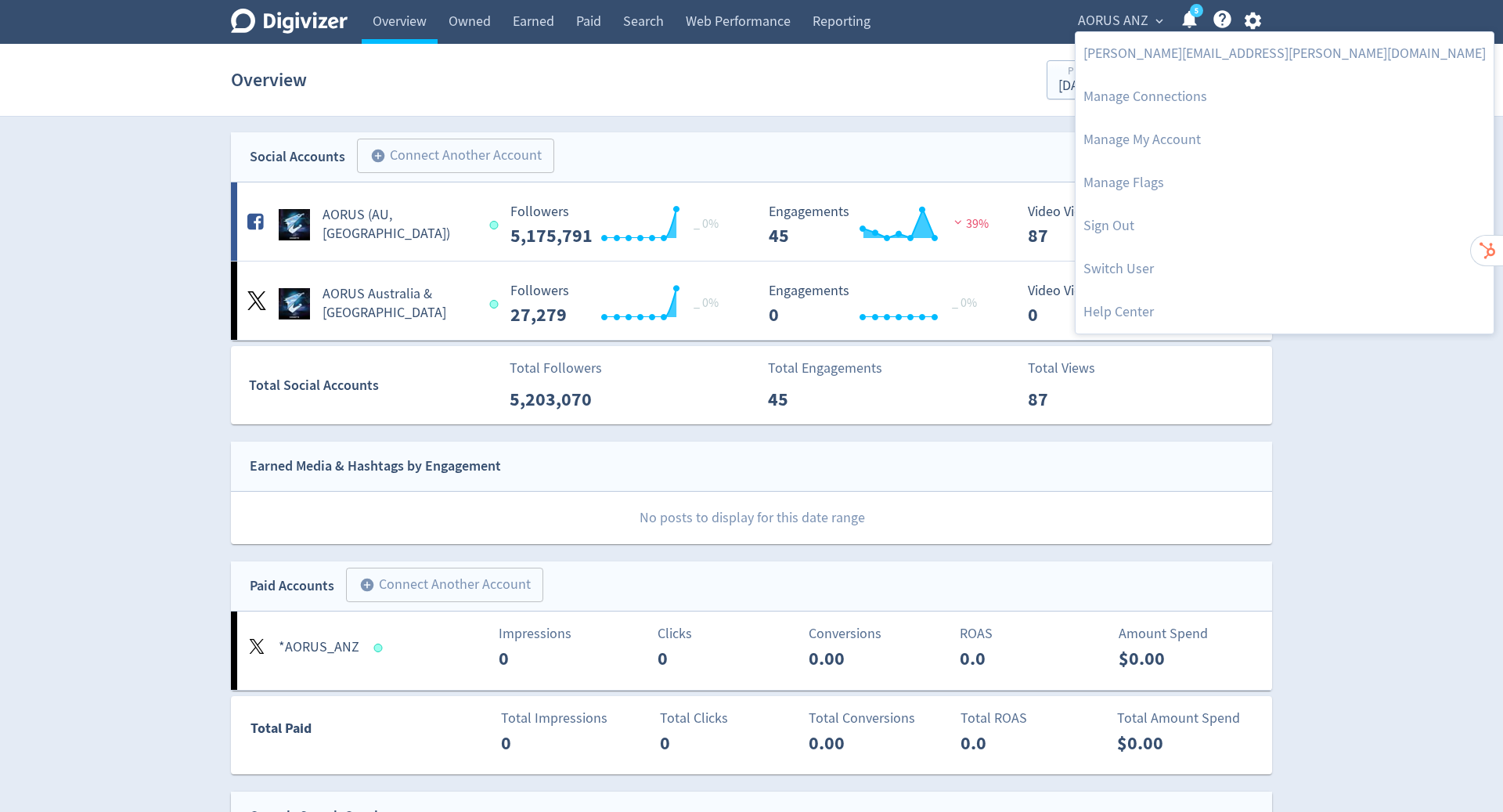
click at [1327, 92] on div at bounding box center [752, 406] width 1503 height 812
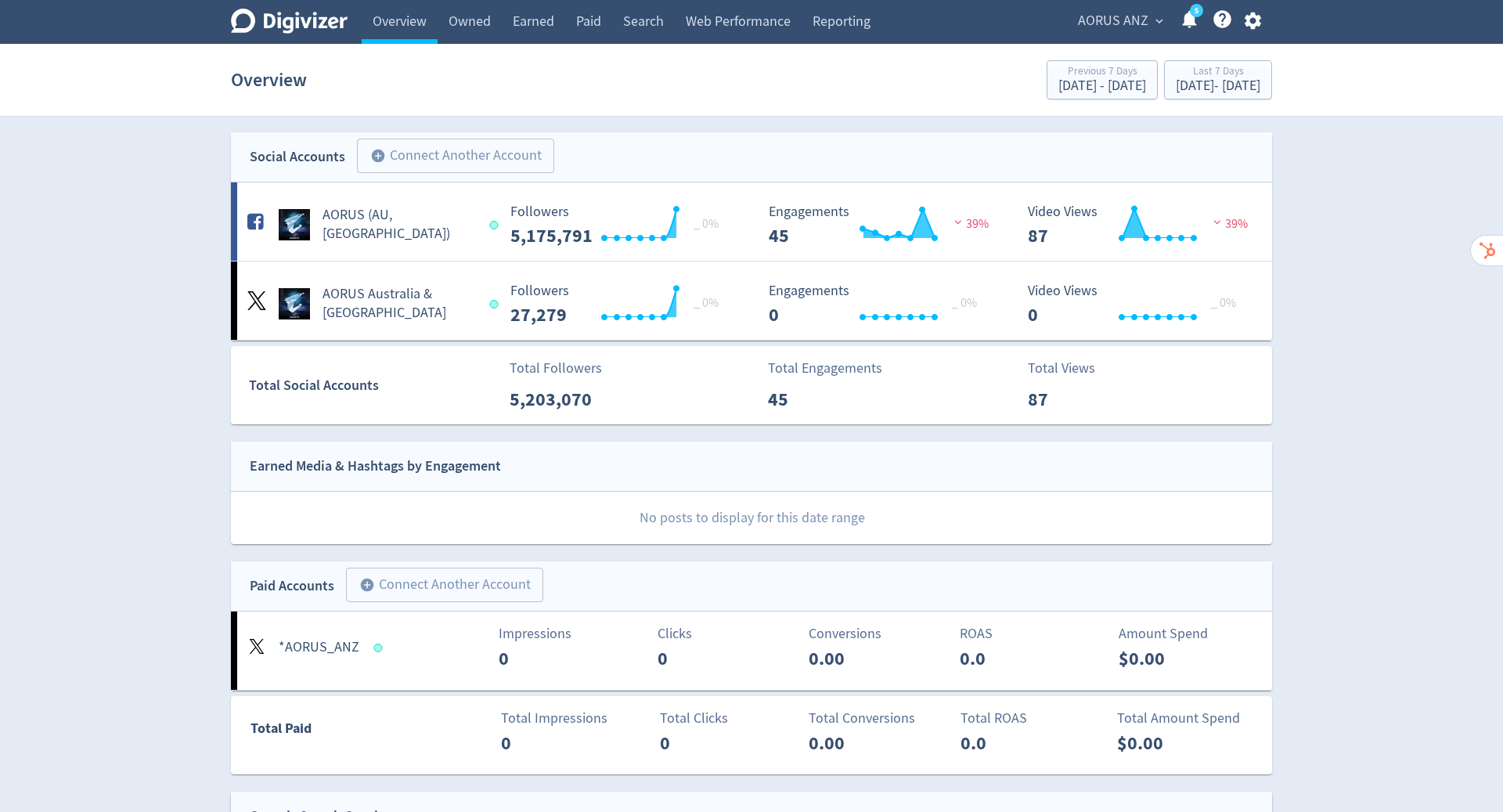
click at [1143, 2] on div "AORUS ANZ expand_more 5 Help Center - Searchable support on using Digivizer" at bounding box center [1166, 22] width 211 height 44
click at [1134, 21] on span "AORUS ANZ" at bounding box center [1113, 21] width 70 height 25
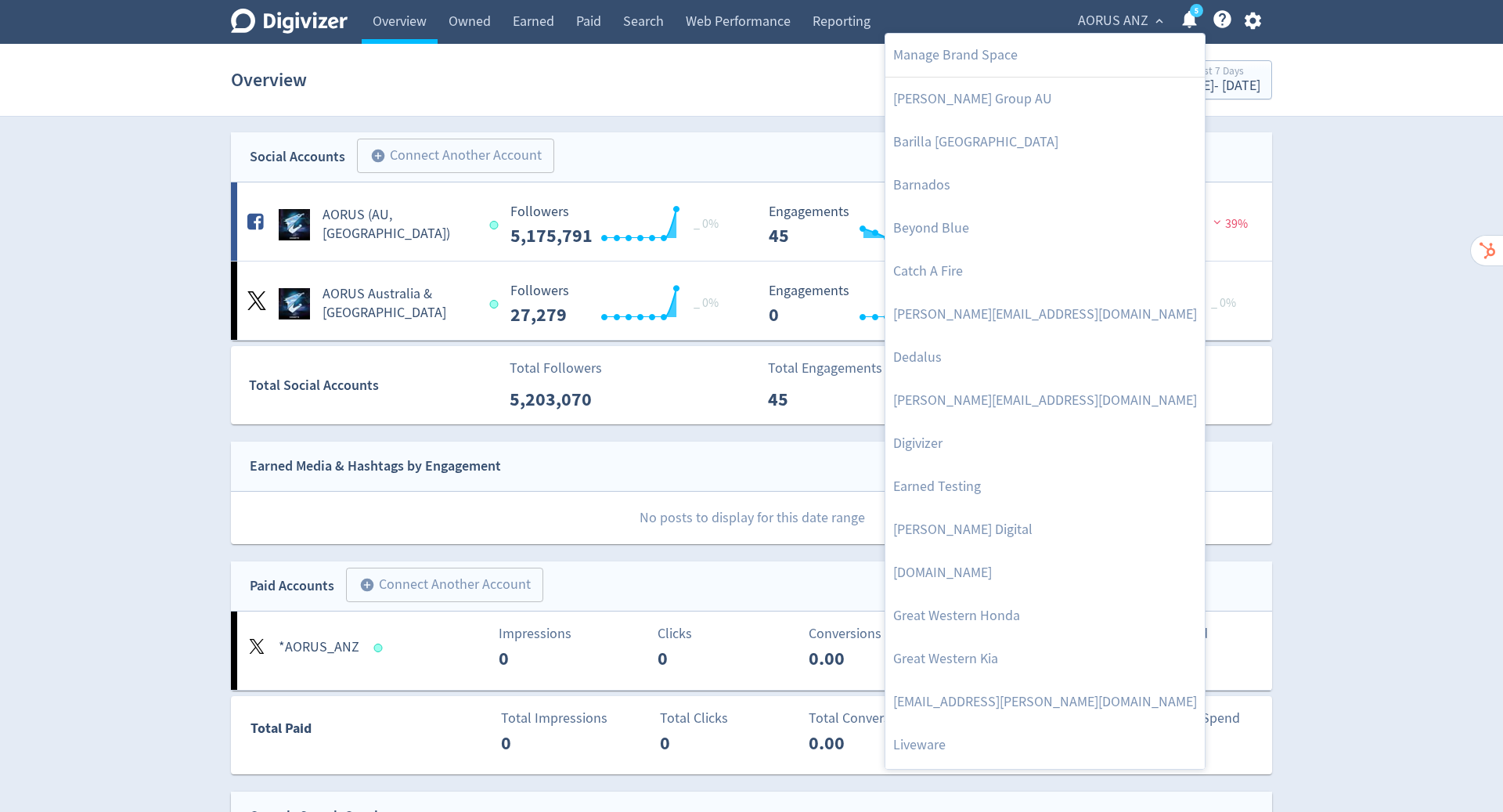
click at [1297, 321] on div at bounding box center [752, 406] width 1503 height 812
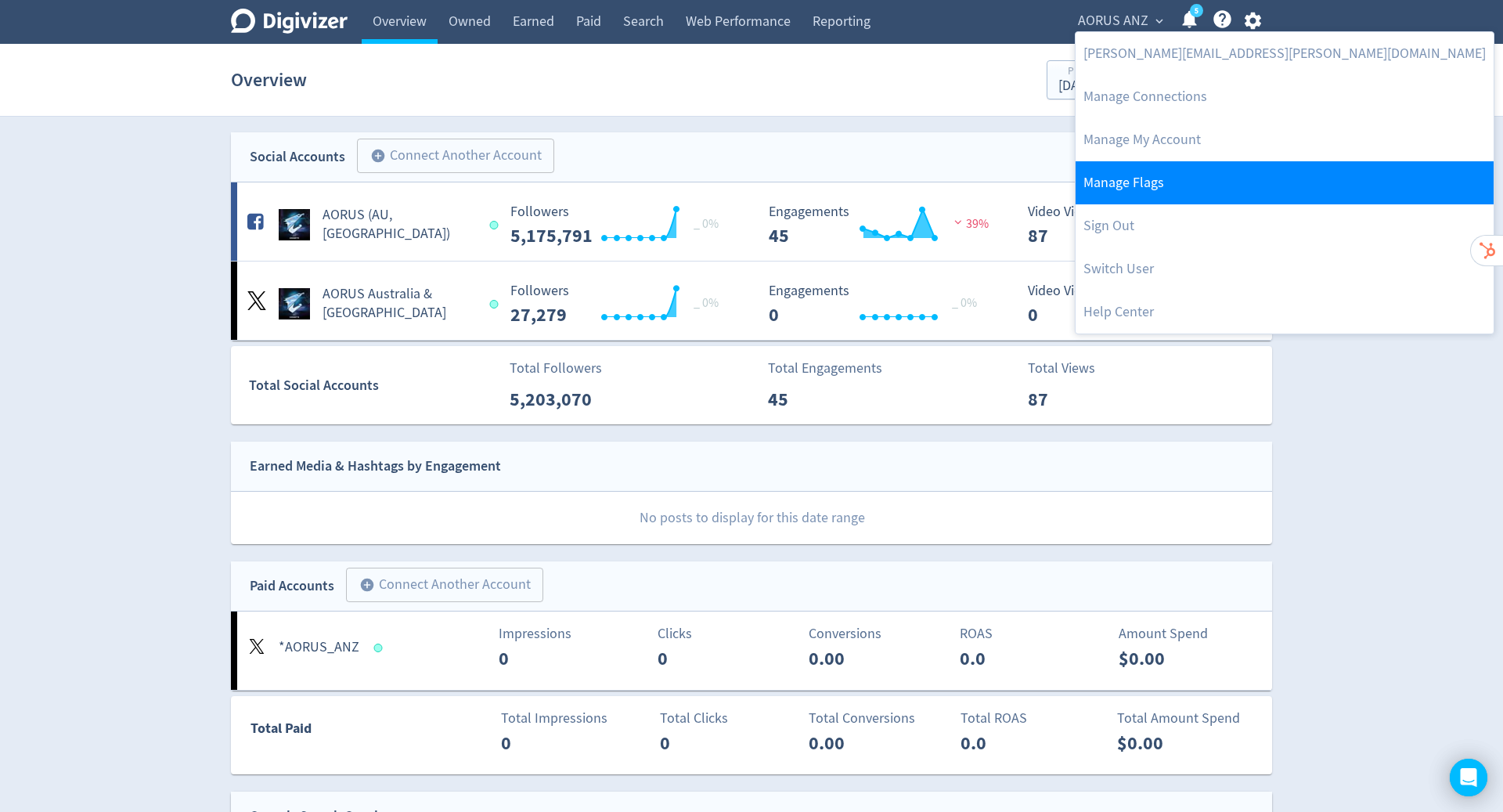
click at [1190, 179] on link "Manage Flags" at bounding box center [1284, 183] width 418 height 43
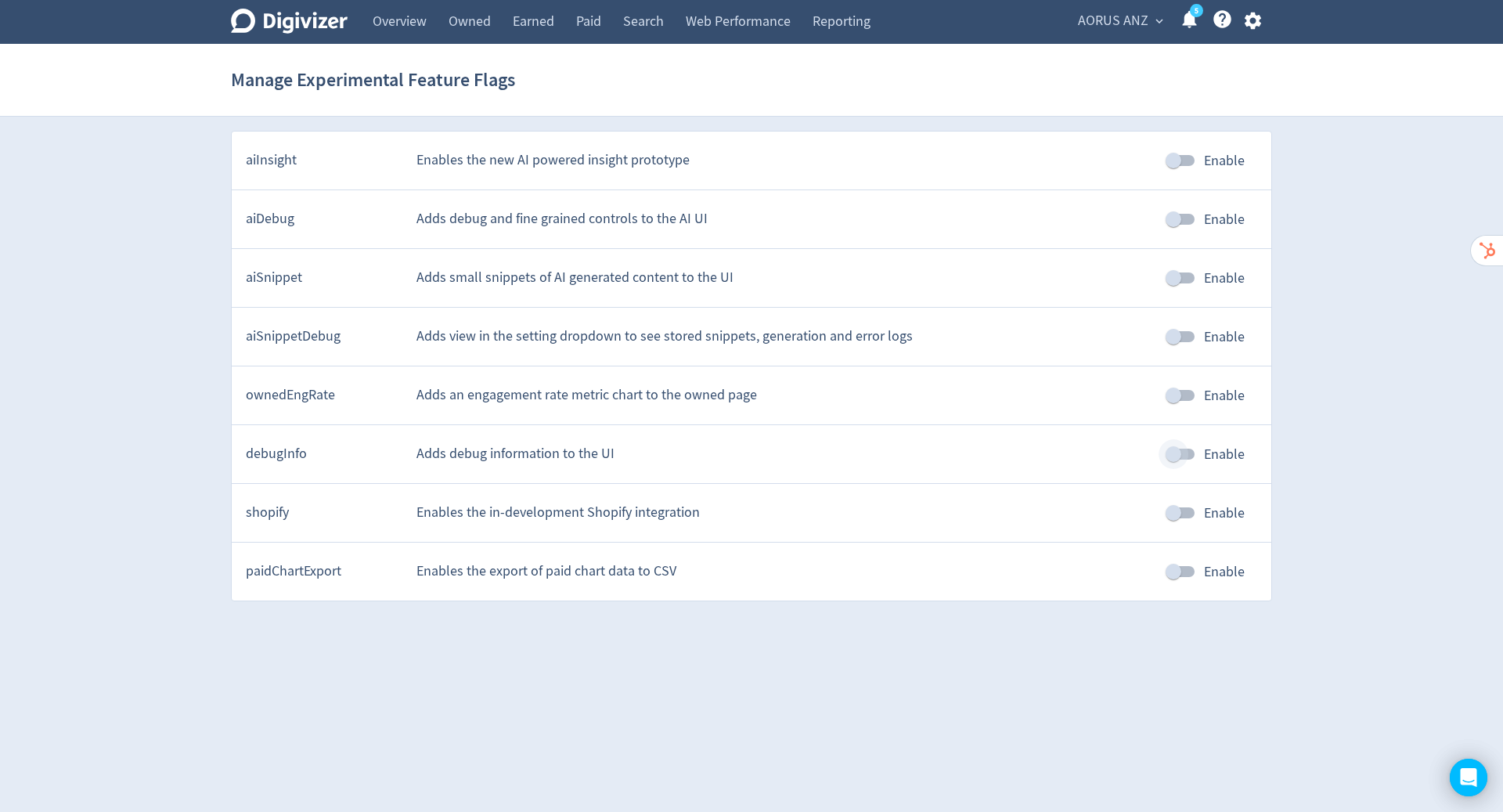
click at [1175, 454] on input "Enable" at bounding box center [1173, 454] width 89 height 30
checkbox input "true"
click at [399, 24] on link "Overview" at bounding box center [399, 22] width 76 height 44
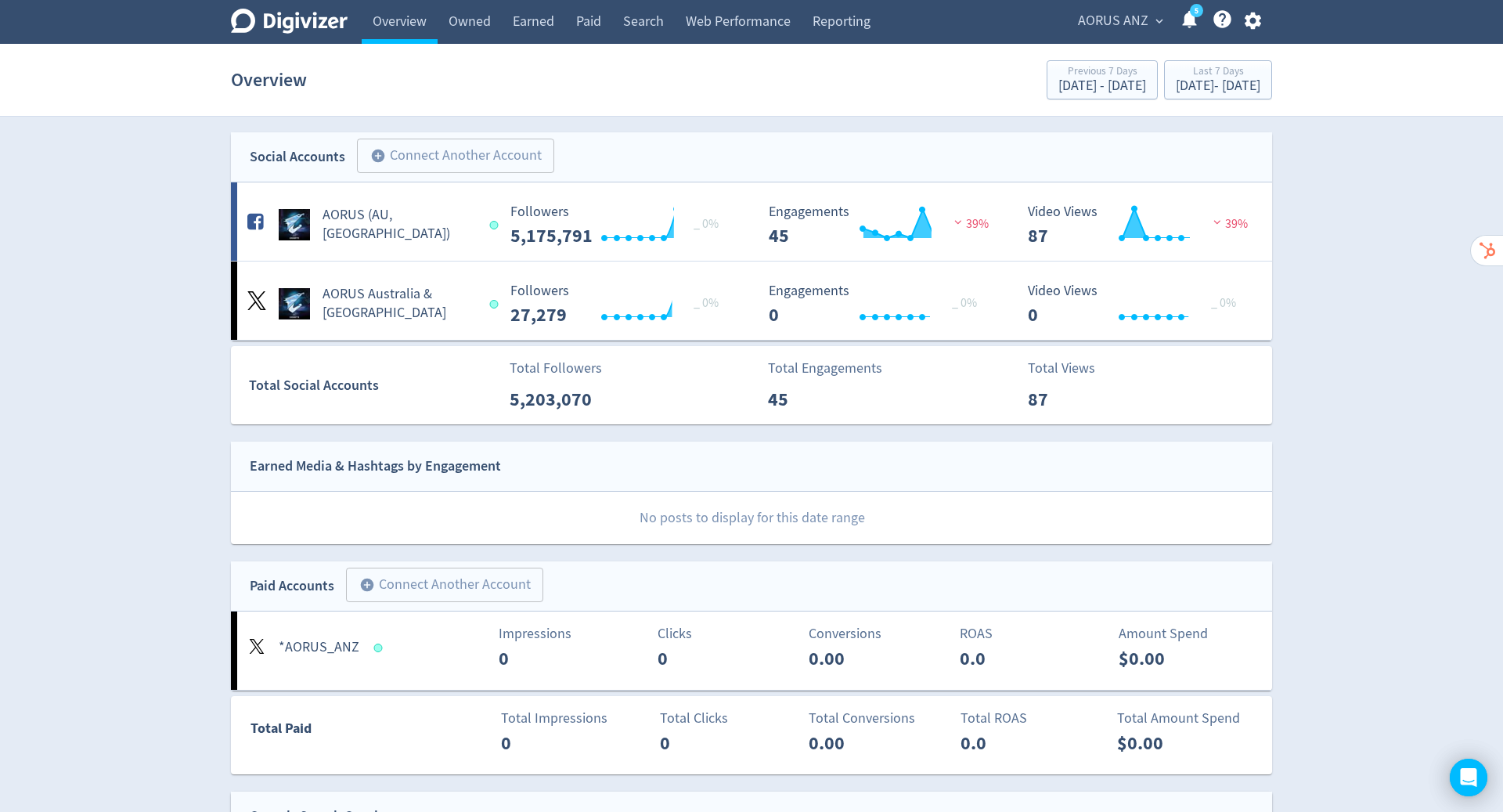
click at [1126, 7] on div "AORUS ANZ expand_more 5 Help Center - Searchable support on using Digivizer" at bounding box center [1166, 22] width 211 height 44
click at [1137, 26] on span "AORUS ANZ" at bounding box center [1113, 21] width 70 height 25
